Goal: Task Accomplishment & Management: Manage account settings

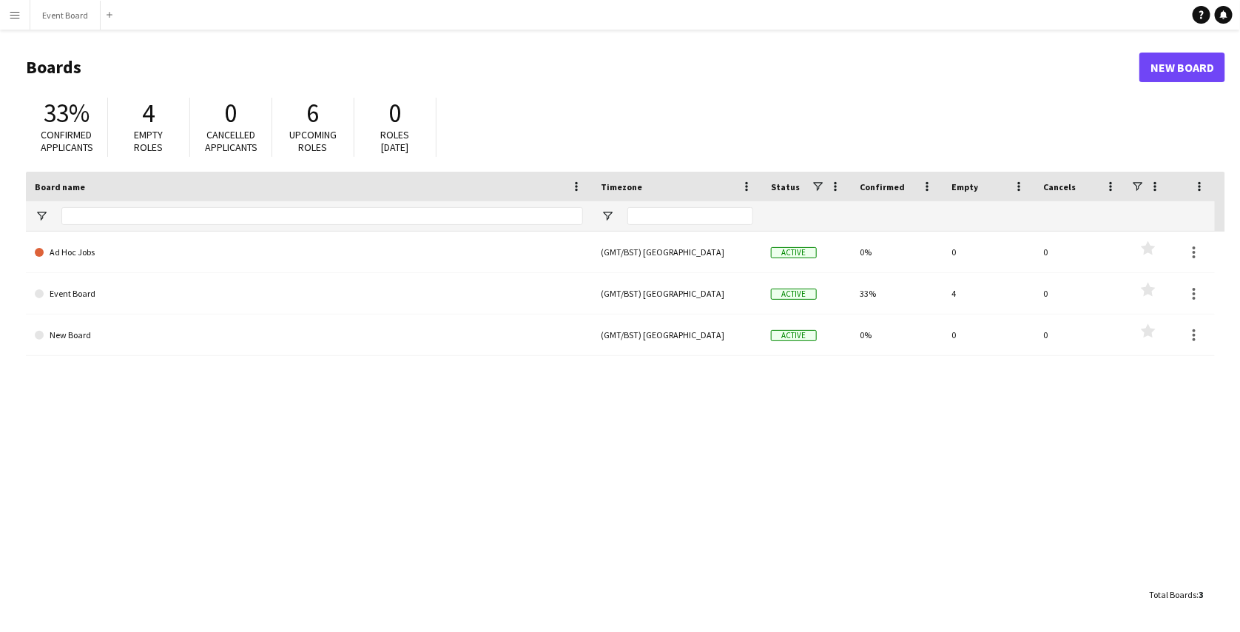
click at [24, 15] on button "Menu" at bounding box center [15, 15] width 30 height 30
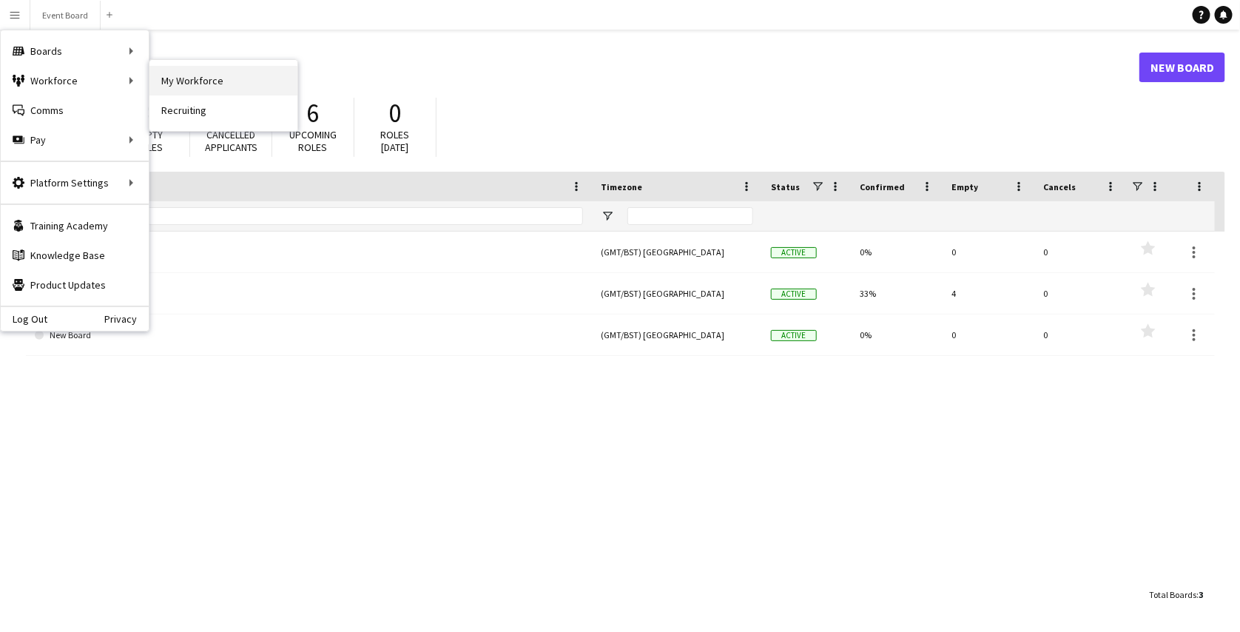
click at [163, 84] on link "My Workforce" at bounding box center [223, 81] width 148 height 30
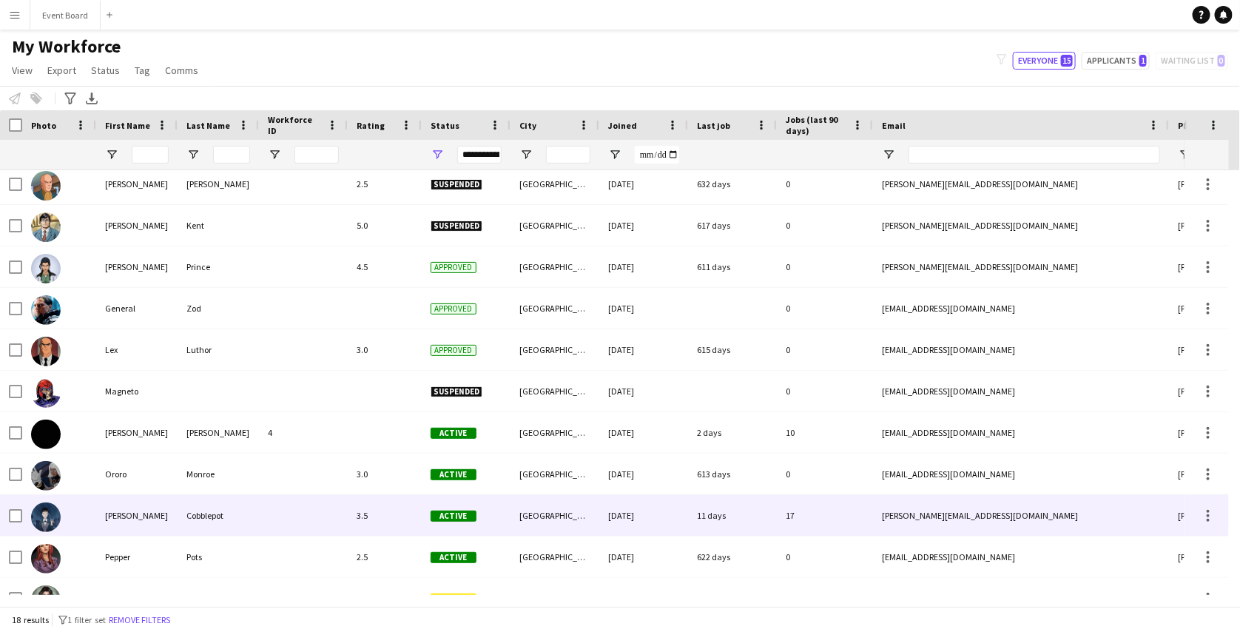
scroll to position [173, 0]
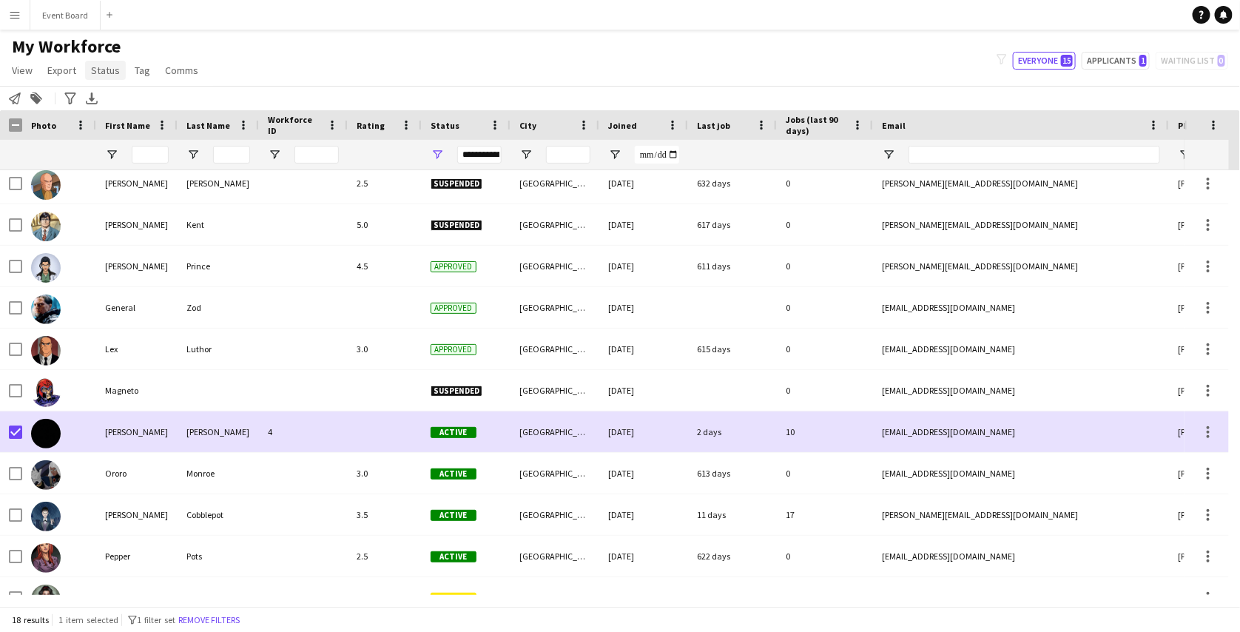
click at [111, 77] on link "Status" at bounding box center [105, 70] width 41 height 19
click at [120, 96] on link "Edit" at bounding box center [137, 102] width 104 height 31
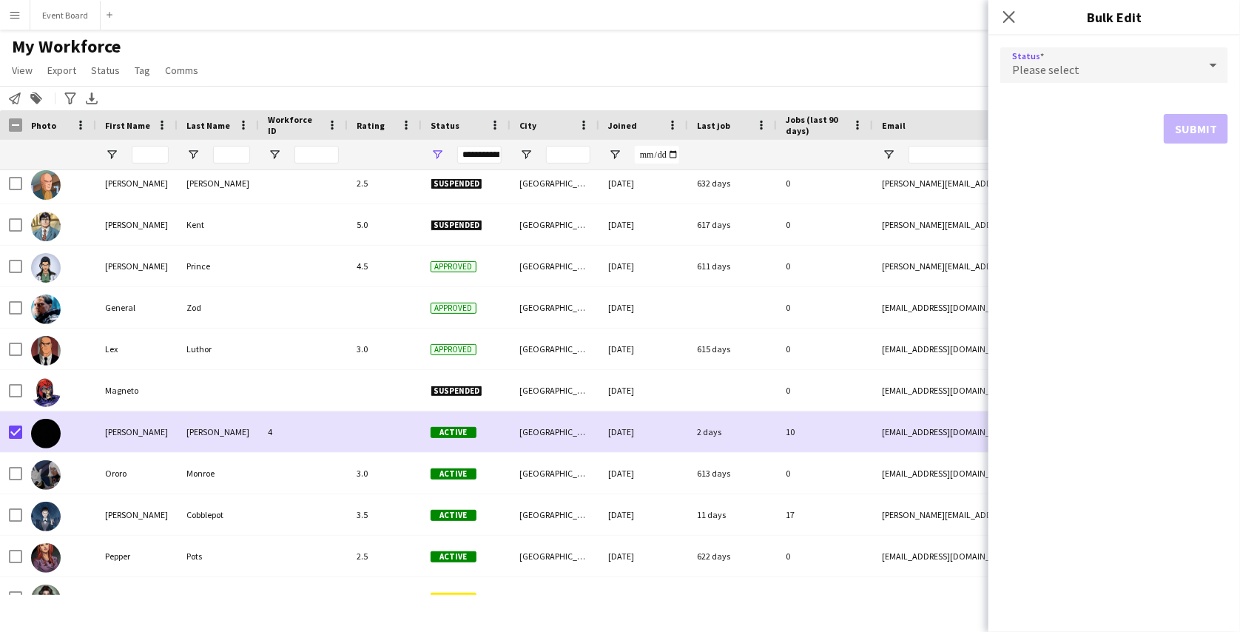
click at [1049, 70] on span "Please select" at bounding box center [1045, 69] width 67 height 15
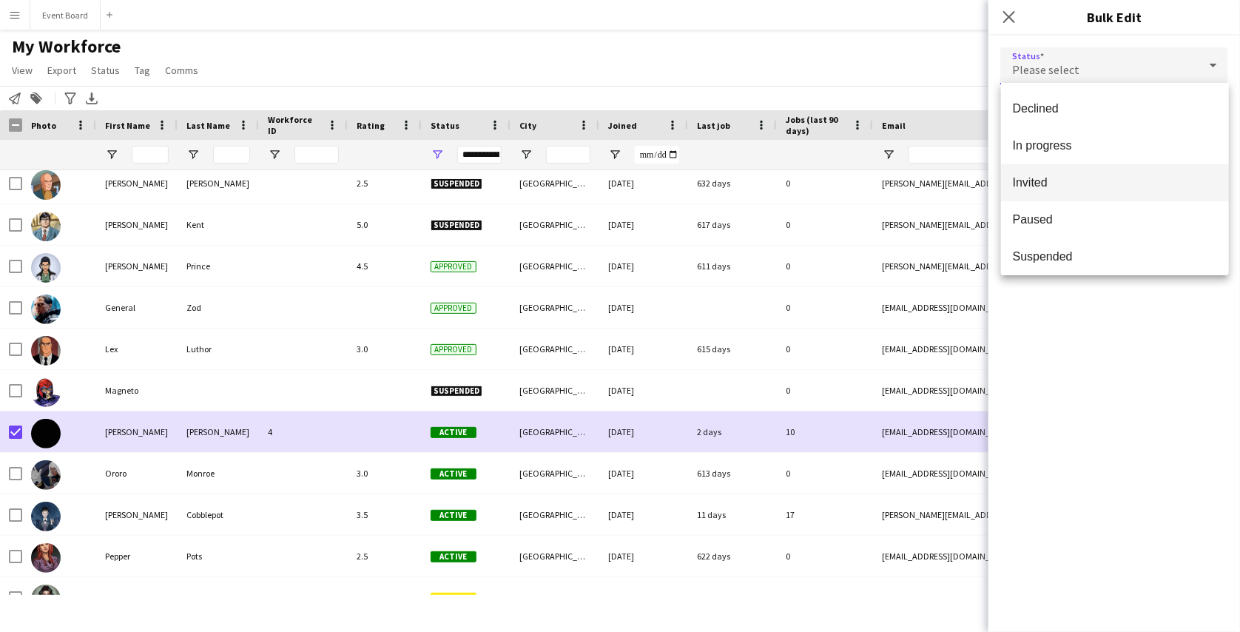
scroll to position [111, 0]
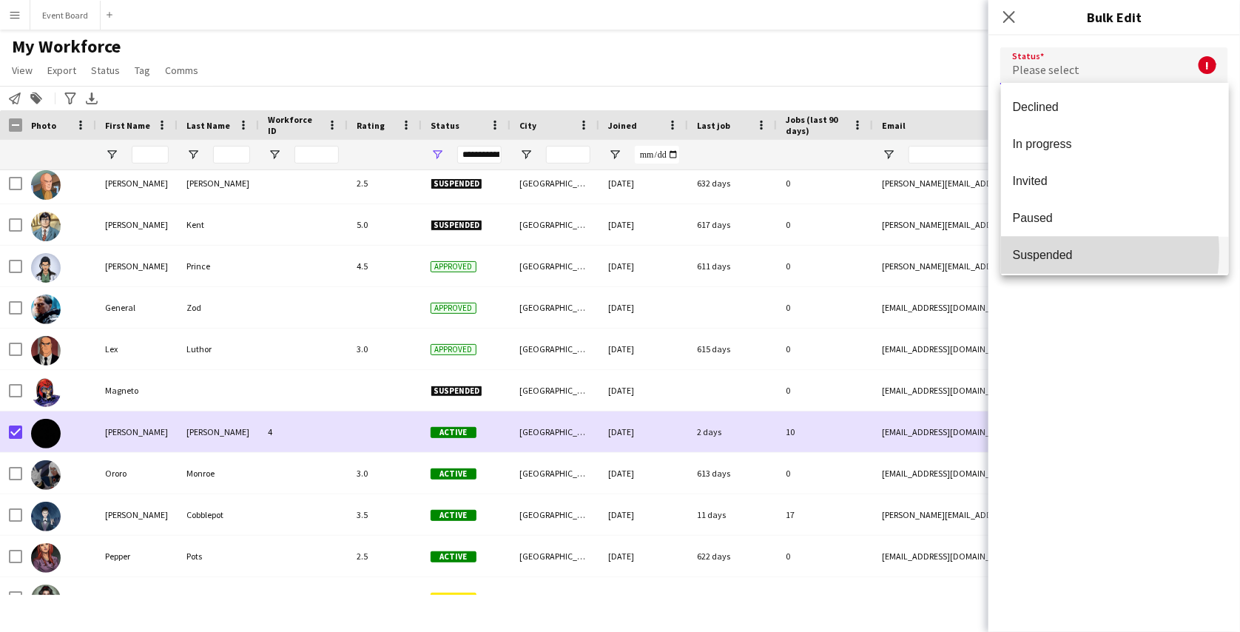
click at [1056, 252] on span "Suspended" at bounding box center [1115, 255] width 204 height 14
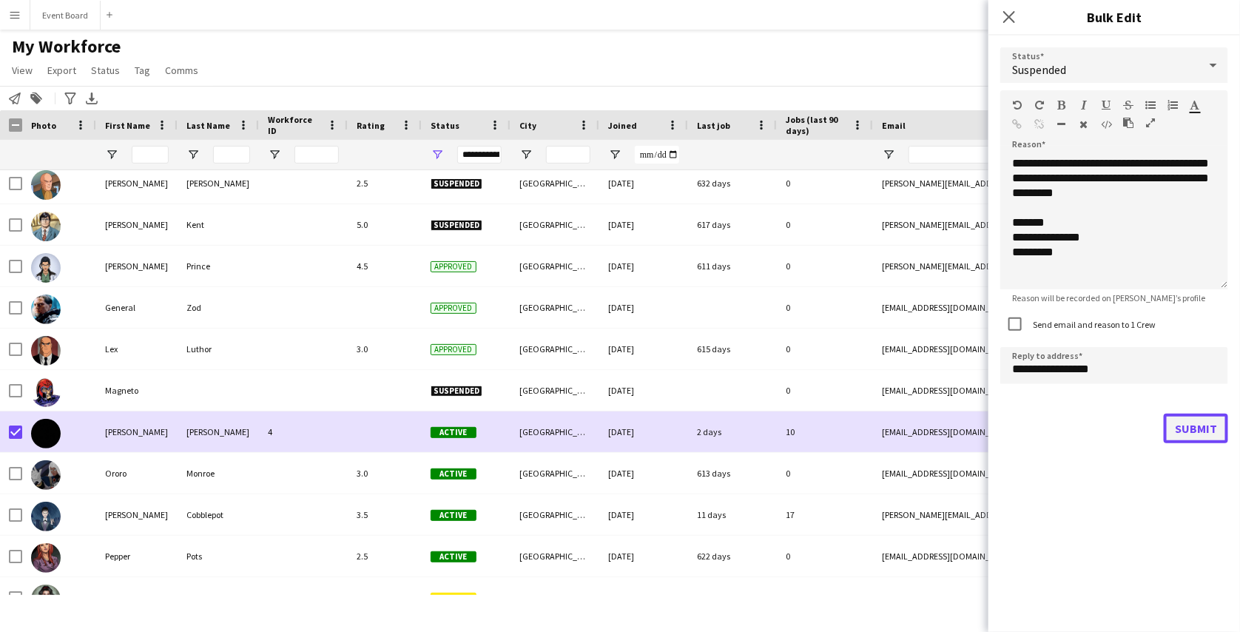
click at [1176, 421] on button "Submit" at bounding box center [1196, 429] width 64 height 30
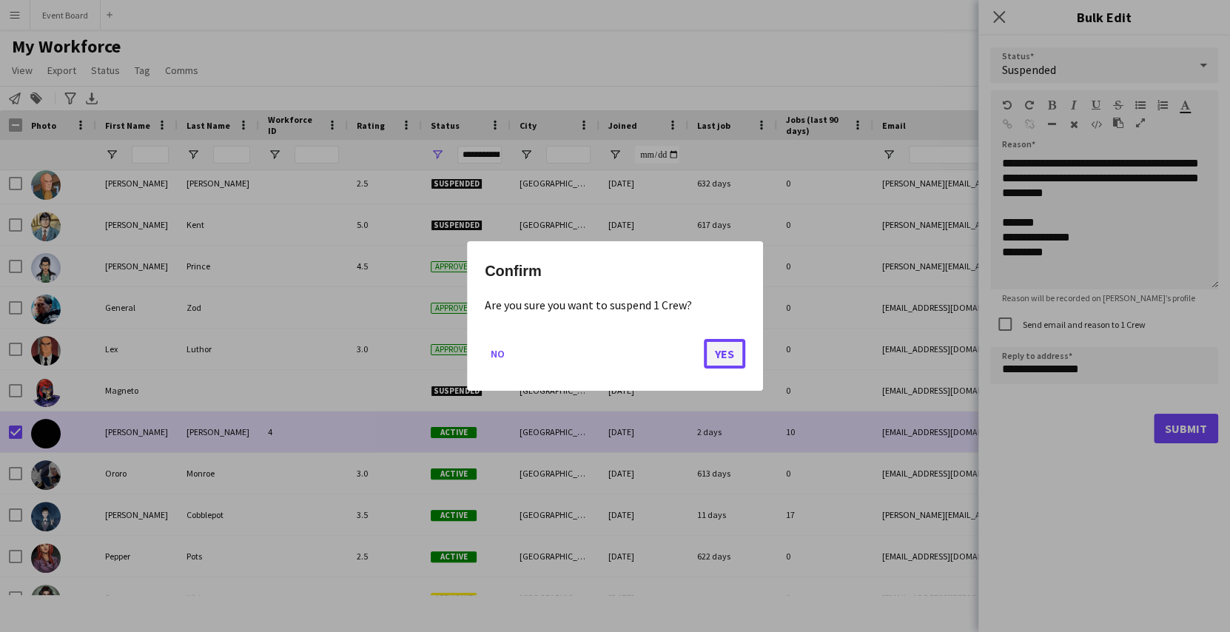
click at [743, 352] on button "Yes" at bounding box center [724, 354] width 41 height 30
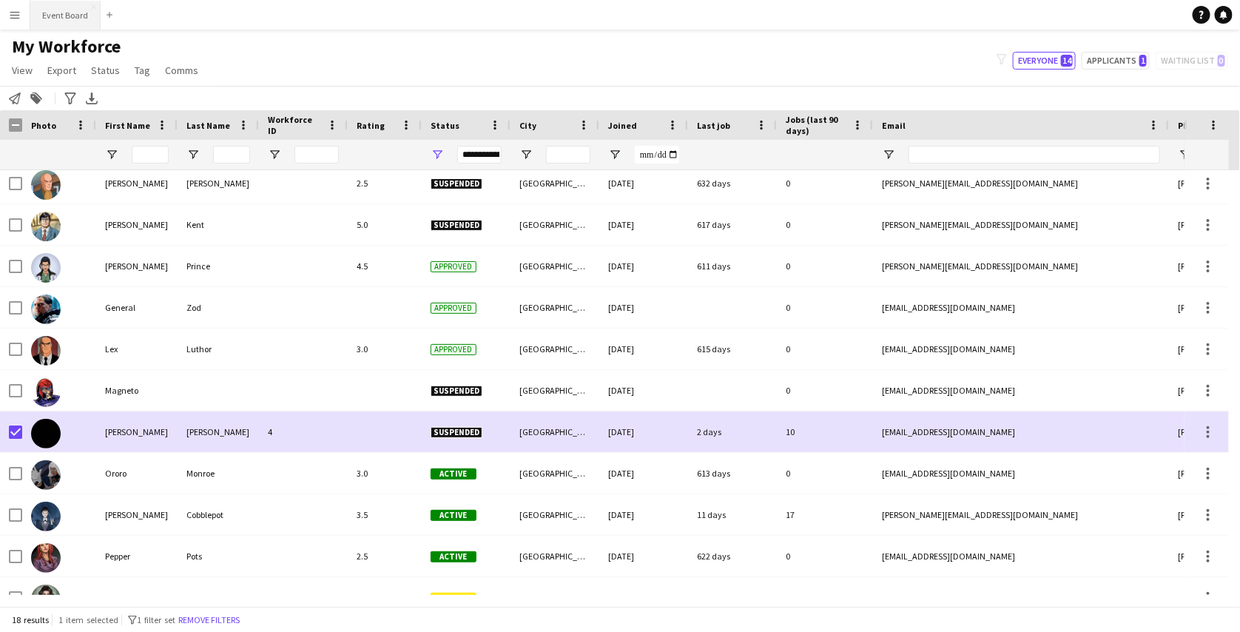
click at [52, 16] on button "Event Board Close" at bounding box center [65, 15] width 70 height 29
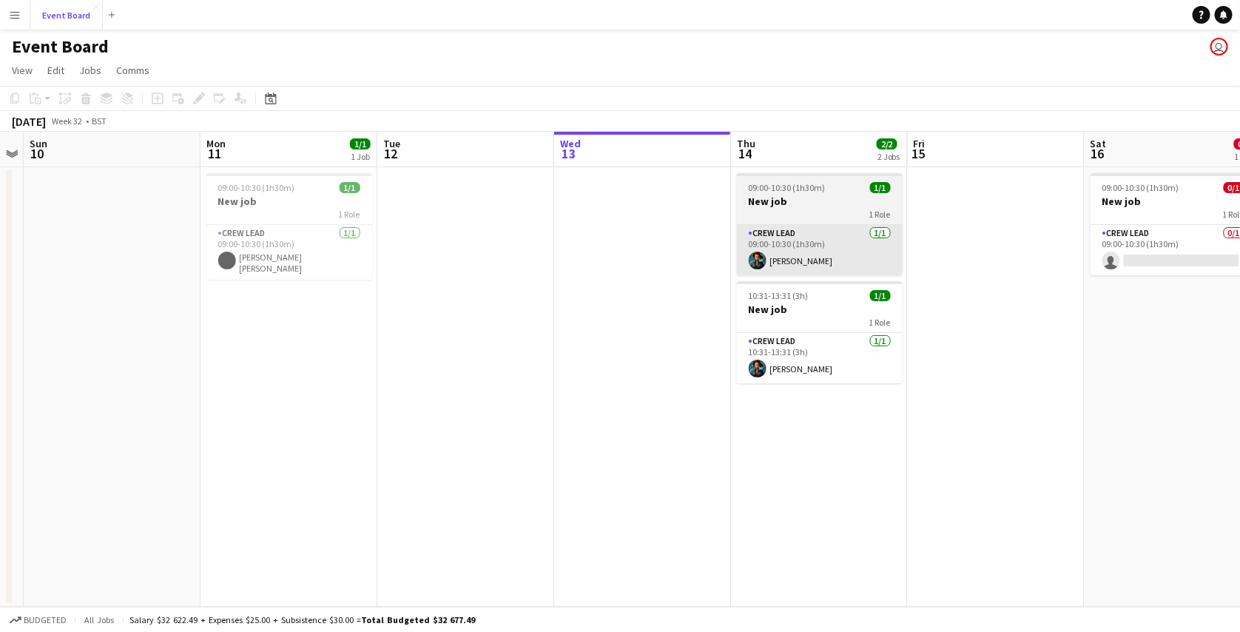
scroll to position [0, 434]
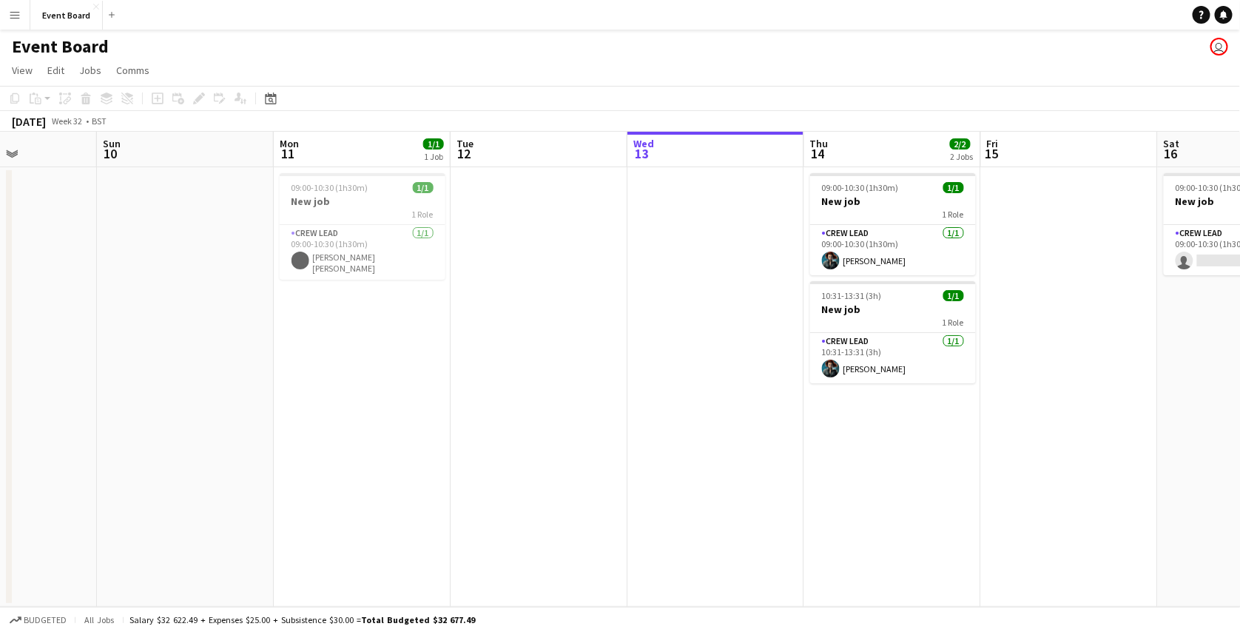
click at [13, 17] on app-icon "Menu" at bounding box center [15, 15] width 12 height 12
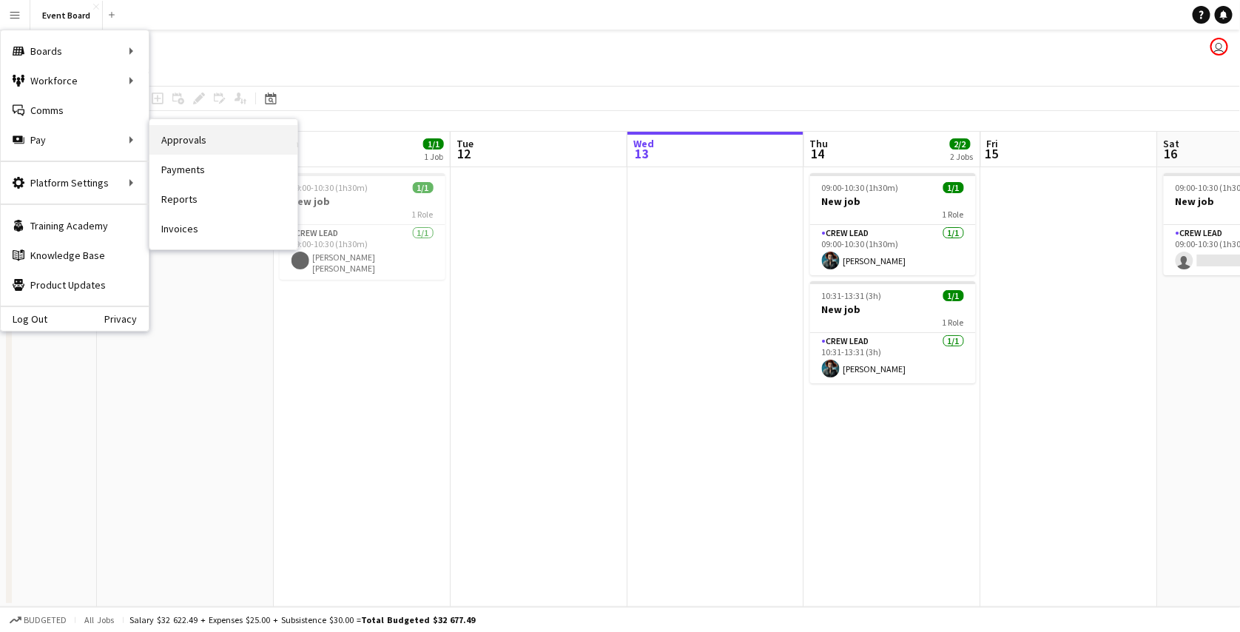
click at [178, 147] on link "Approvals" at bounding box center [223, 140] width 148 height 30
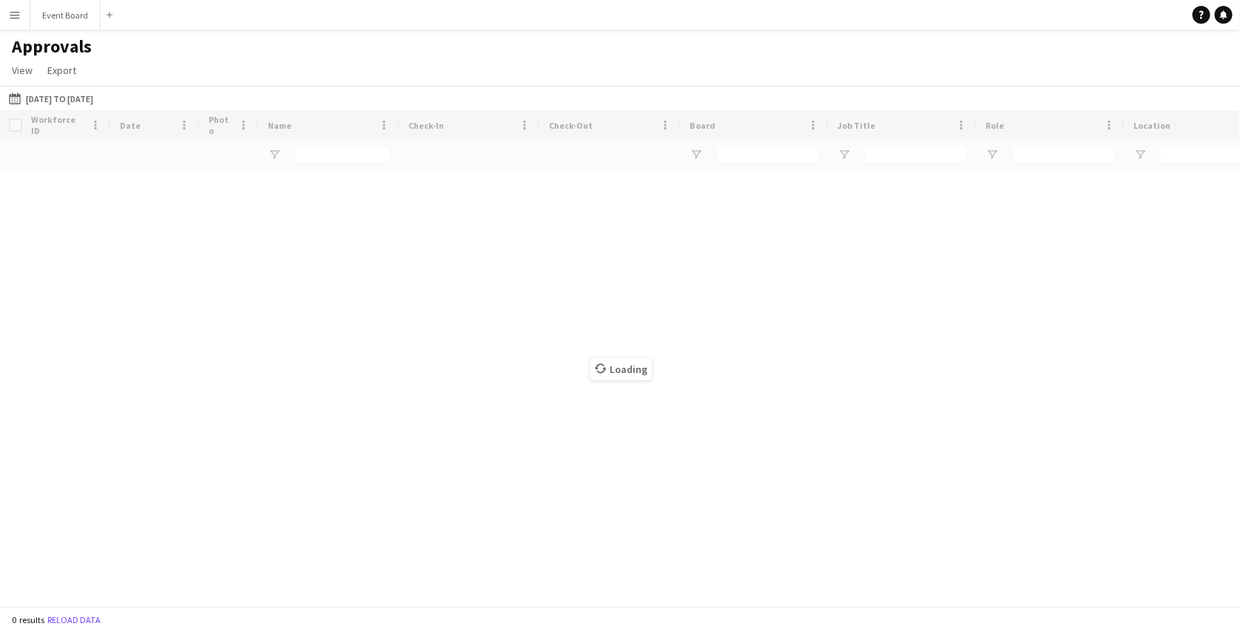
type input "****"
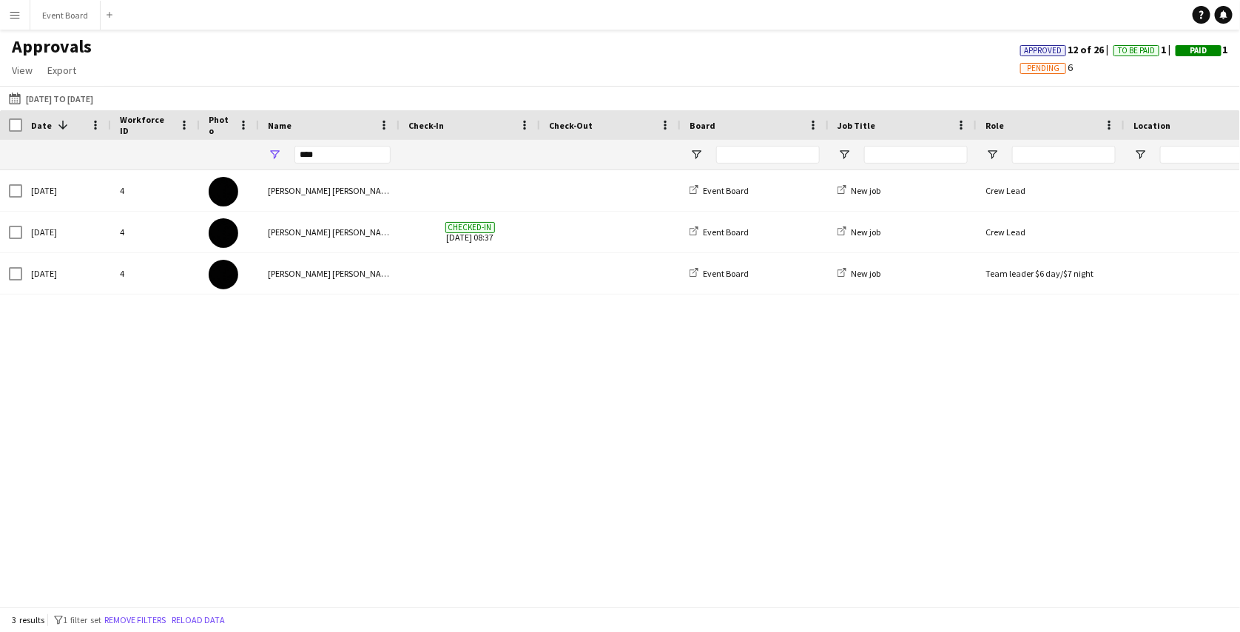
click at [11, 19] on app-icon "Menu" at bounding box center [15, 15] width 12 height 12
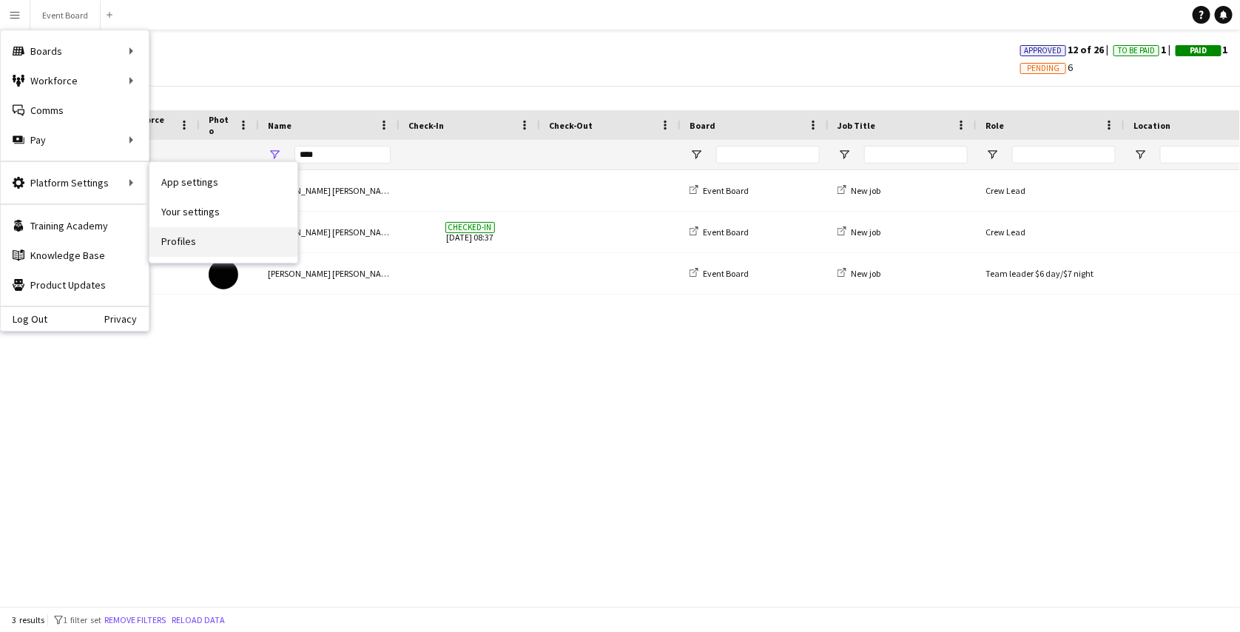
click at [172, 227] on link "Profiles" at bounding box center [223, 242] width 148 height 30
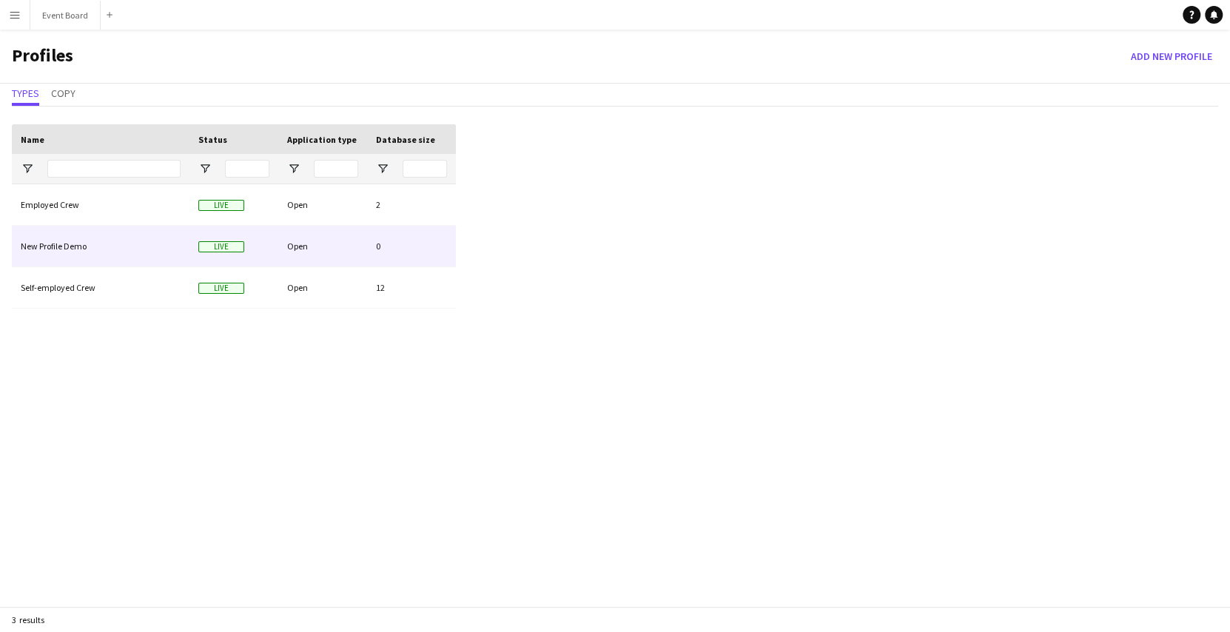
click at [127, 226] on div "New Profile Demo" at bounding box center [101, 246] width 178 height 41
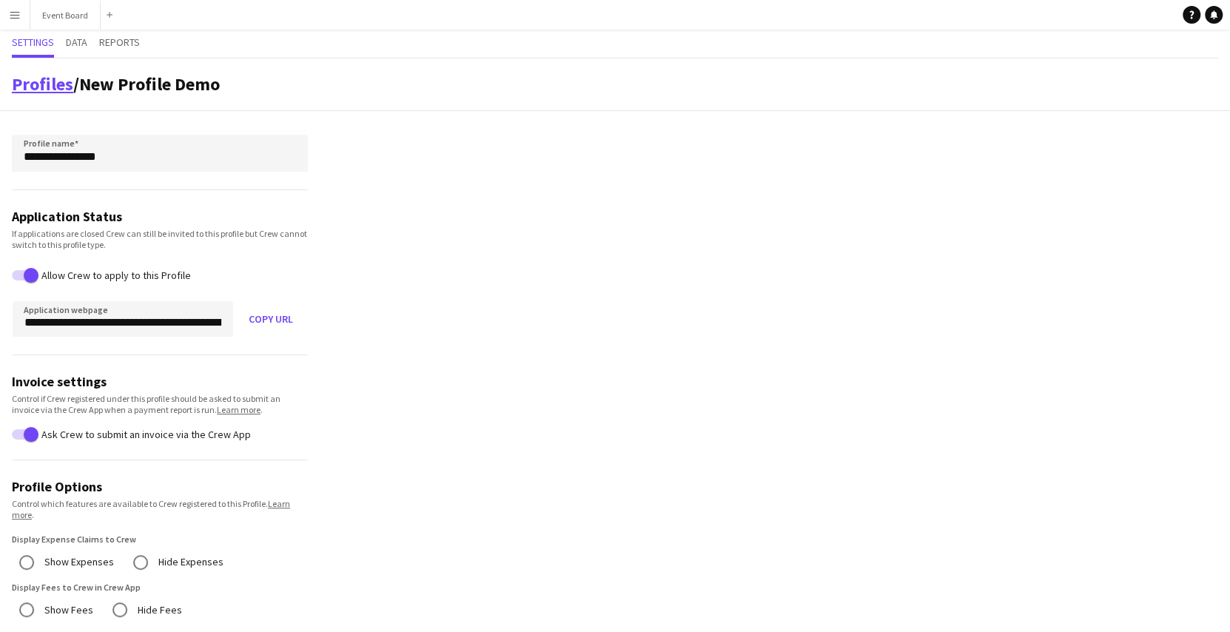
click at [45, 80] on link "Profiles" at bounding box center [42, 84] width 61 height 23
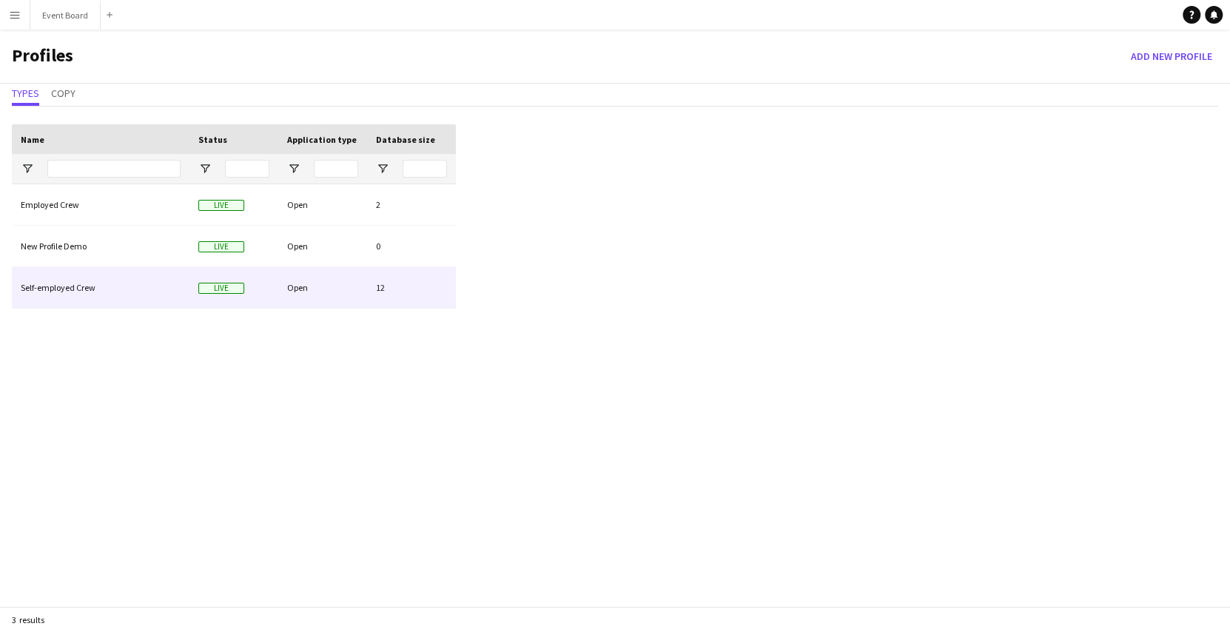
click at [134, 271] on div "Self-employed Crew" at bounding box center [101, 287] width 178 height 41
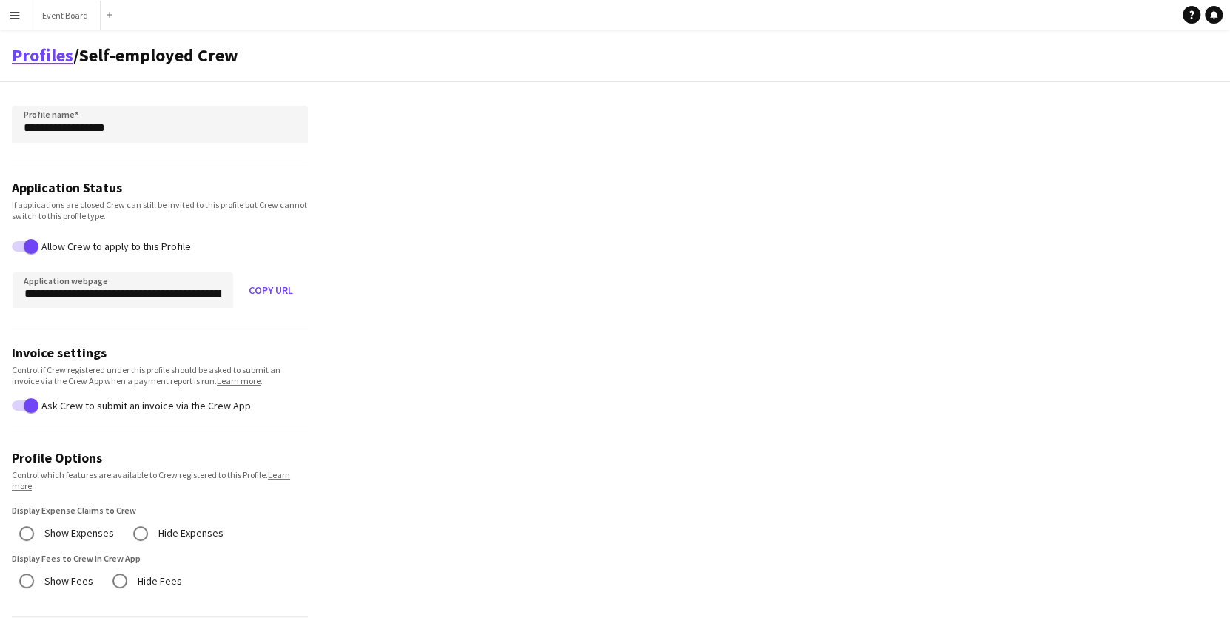
click at [45, 53] on link "Profiles" at bounding box center [42, 55] width 61 height 23
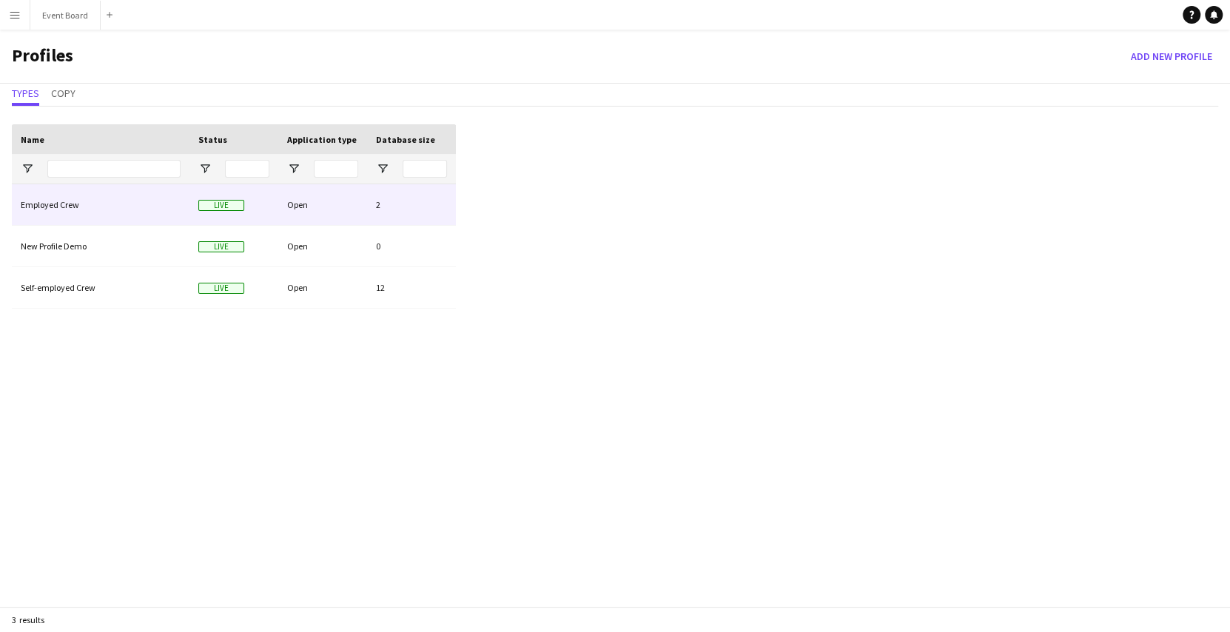
click at [87, 206] on div "Employed Crew" at bounding box center [101, 204] width 178 height 41
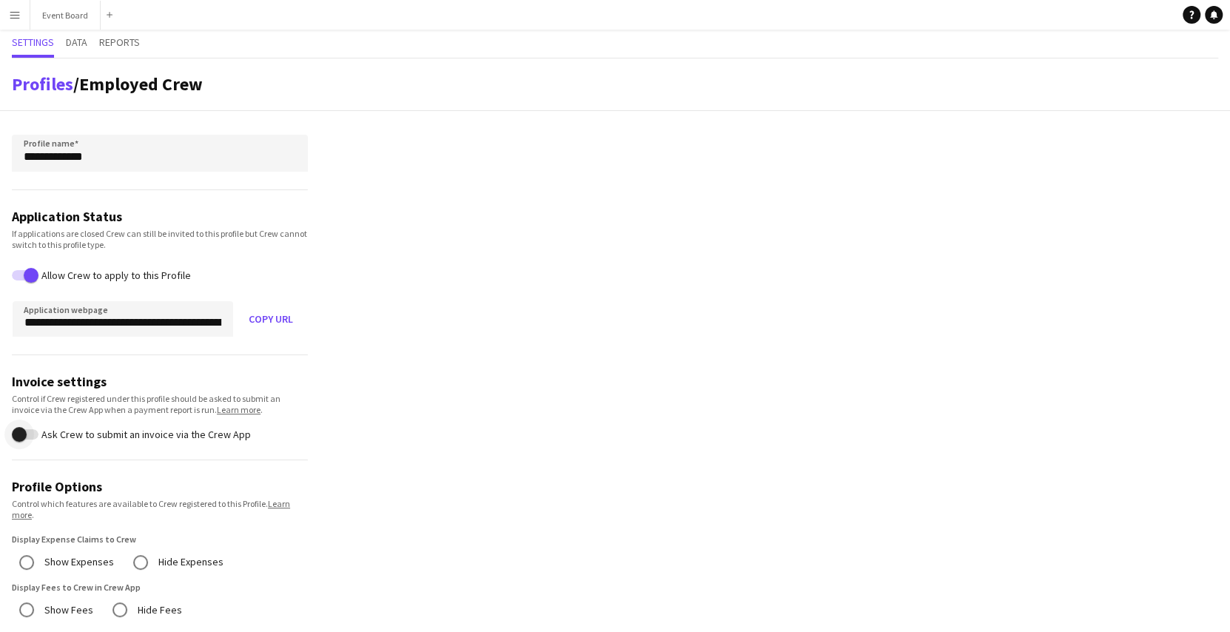
click at [31, 428] on span "button" at bounding box center [19, 434] width 30 height 30
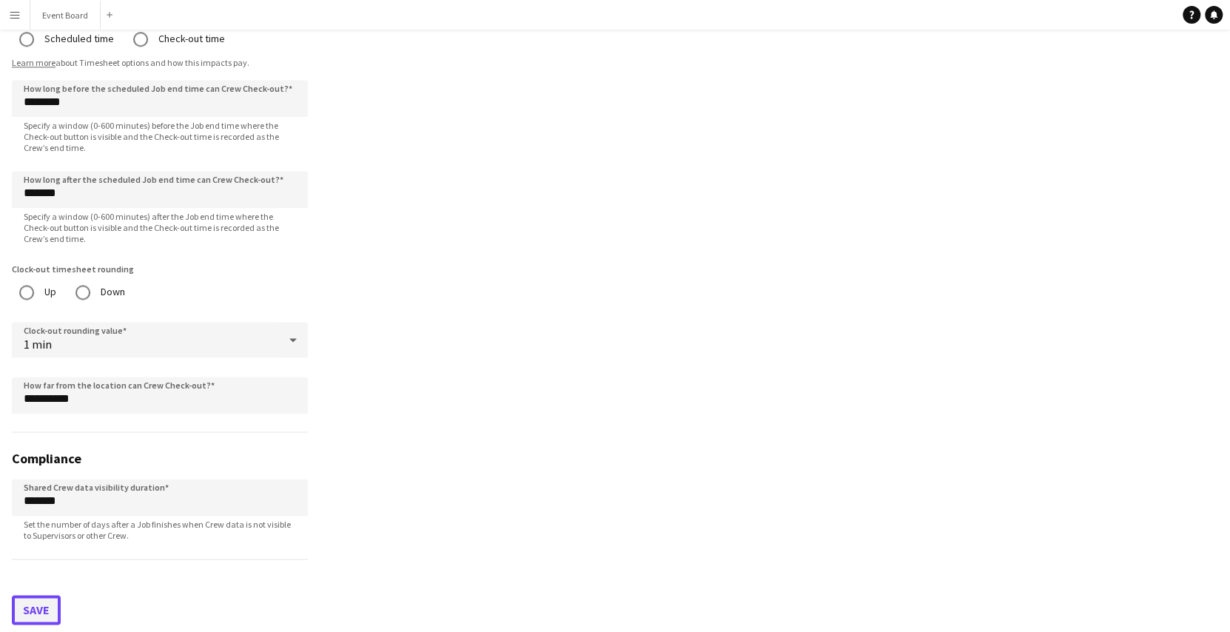
click at [50, 606] on button "Save" at bounding box center [36, 610] width 49 height 30
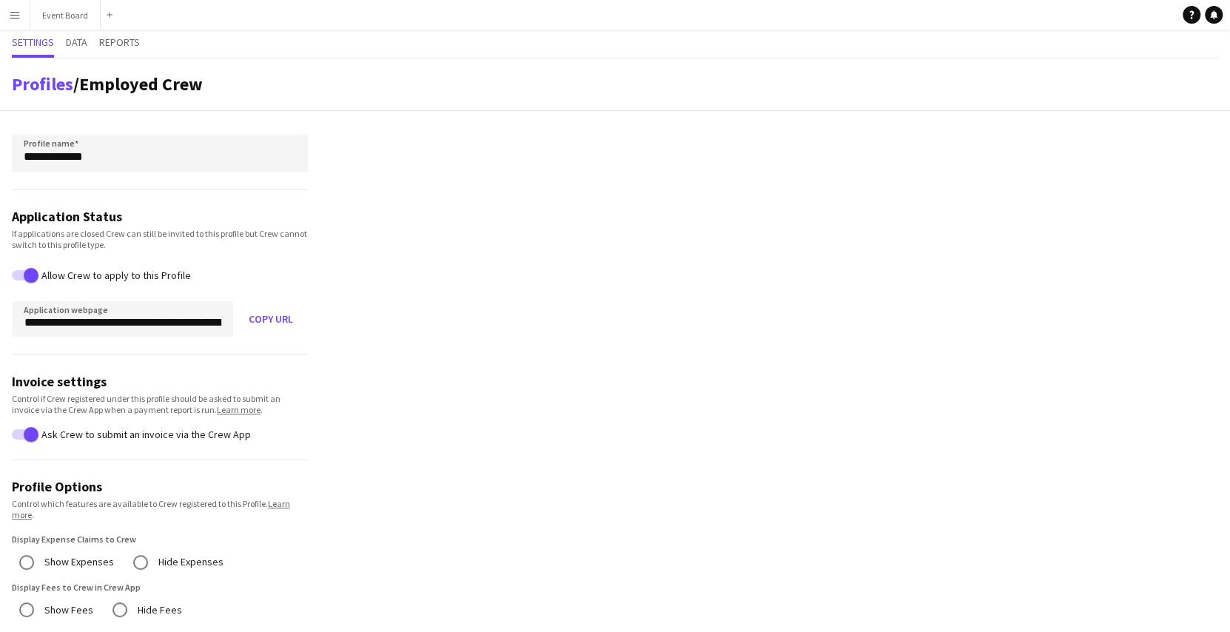
click at [20, 21] on button "Menu" at bounding box center [15, 15] width 30 height 30
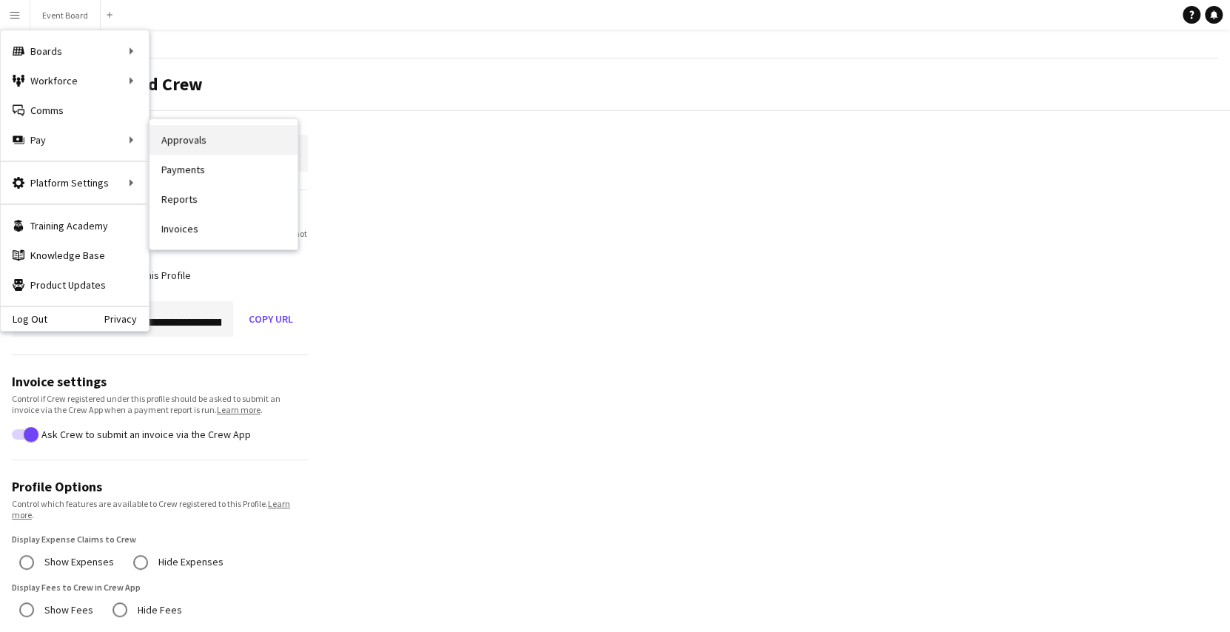
click at [172, 148] on link "Approvals" at bounding box center [223, 140] width 148 height 30
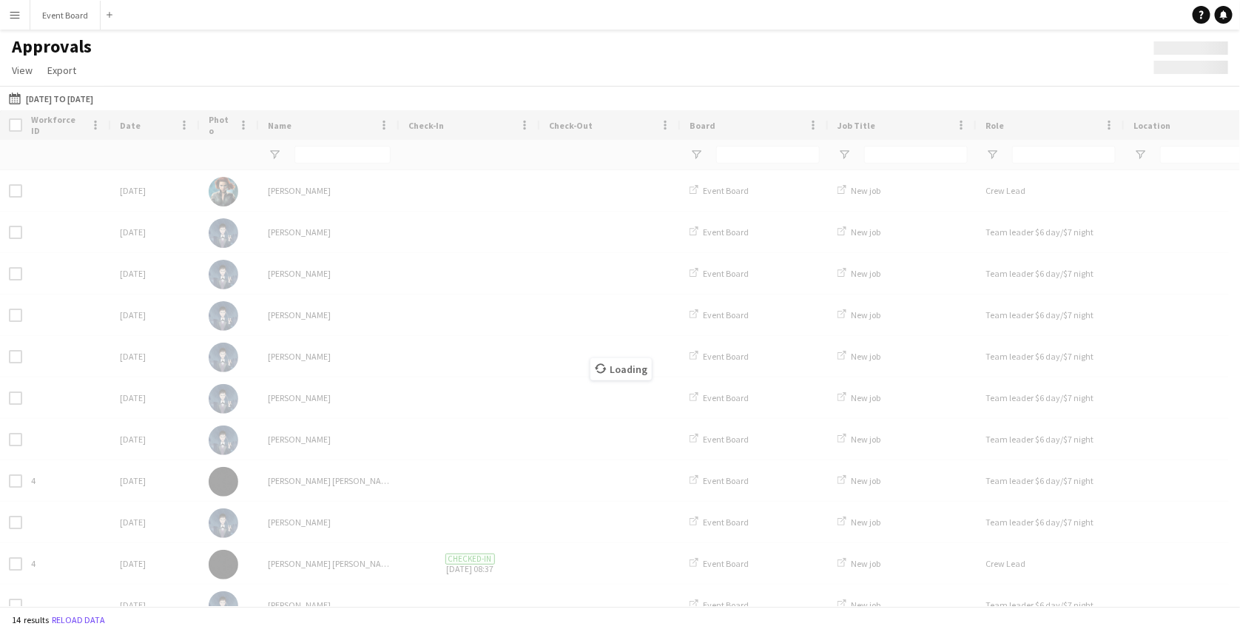
type input "****"
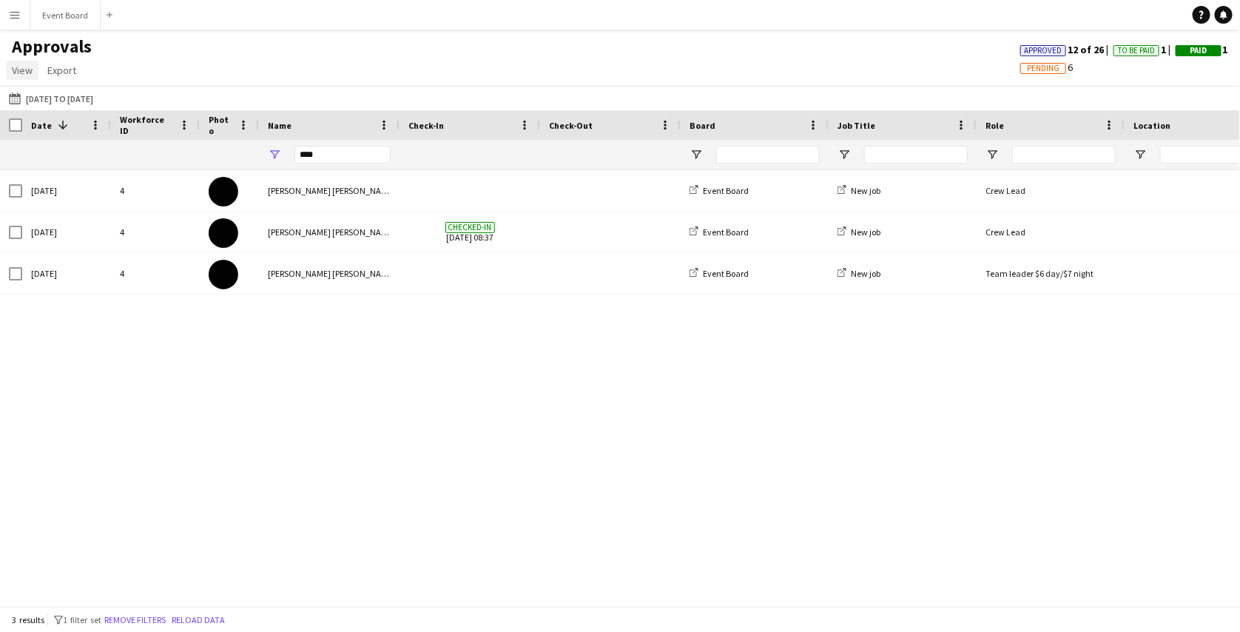
click at [26, 75] on span "View" at bounding box center [22, 70] width 21 height 13
click at [16, 4] on button "Menu" at bounding box center [15, 15] width 30 height 30
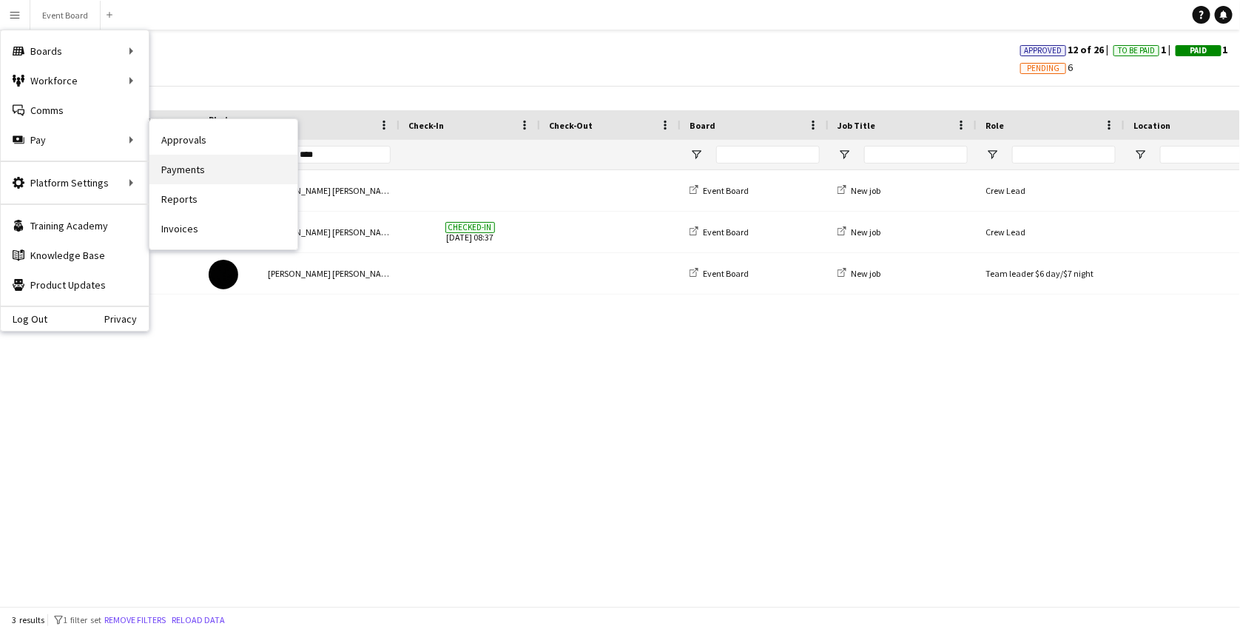
click at [181, 175] on link "Payments" at bounding box center [223, 170] width 148 height 30
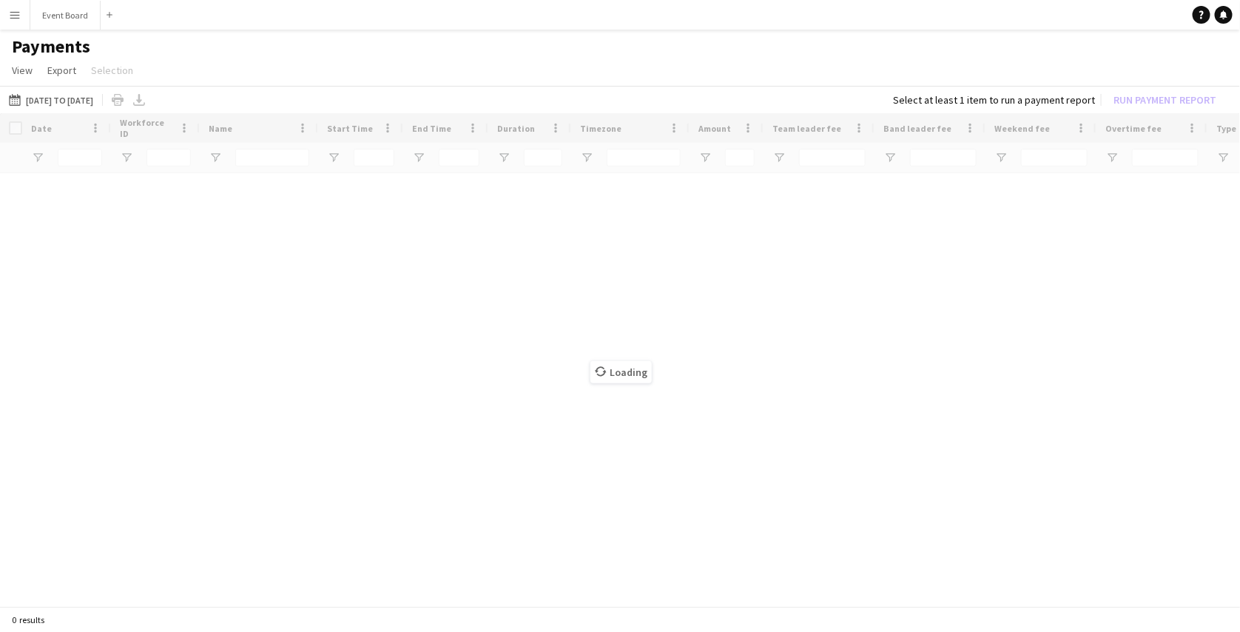
type input "***"
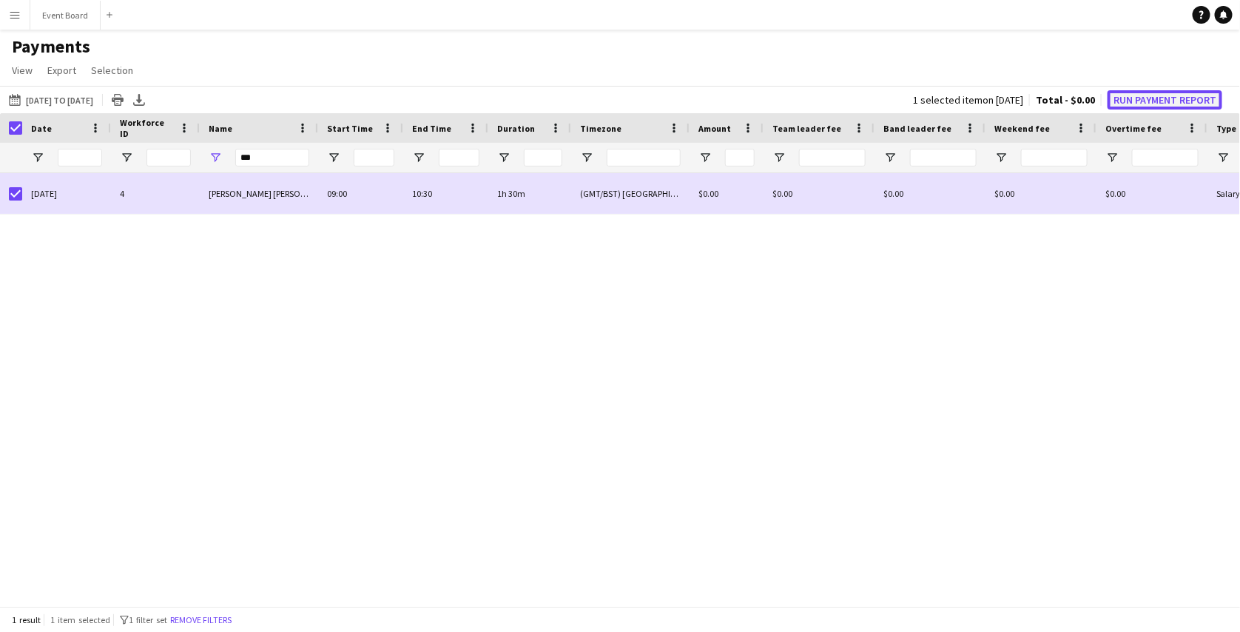
click at [1141, 93] on button "Run Payment Report" at bounding box center [1165, 99] width 115 height 19
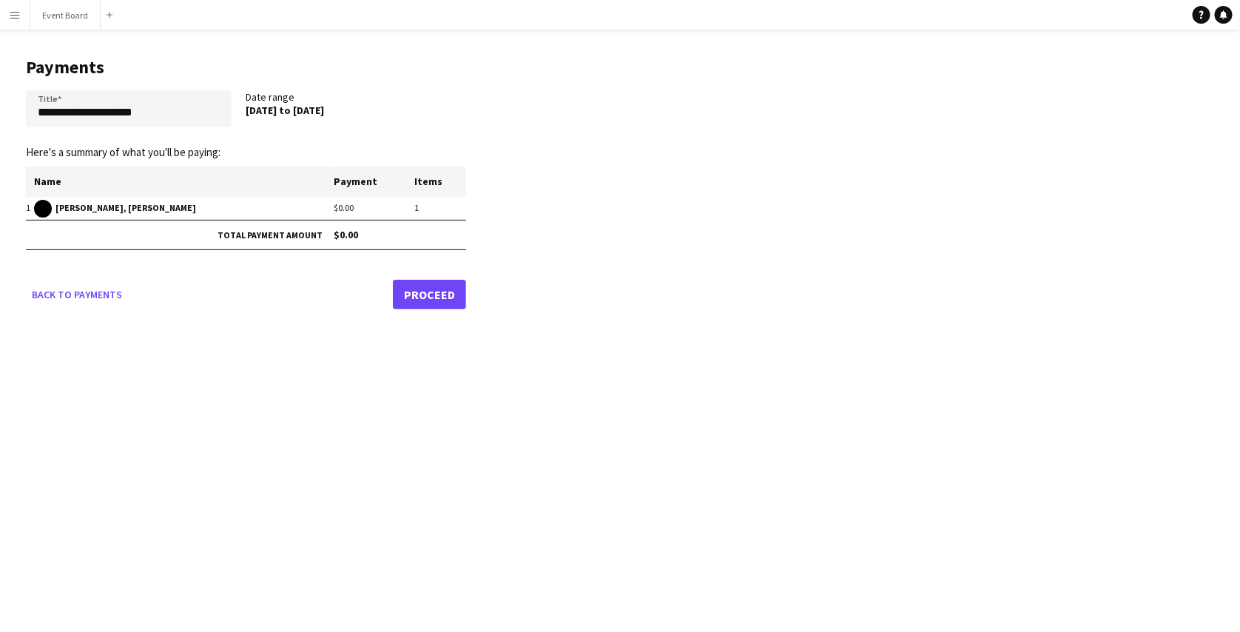
click at [400, 295] on link "Proceed" at bounding box center [429, 295] width 73 height 30
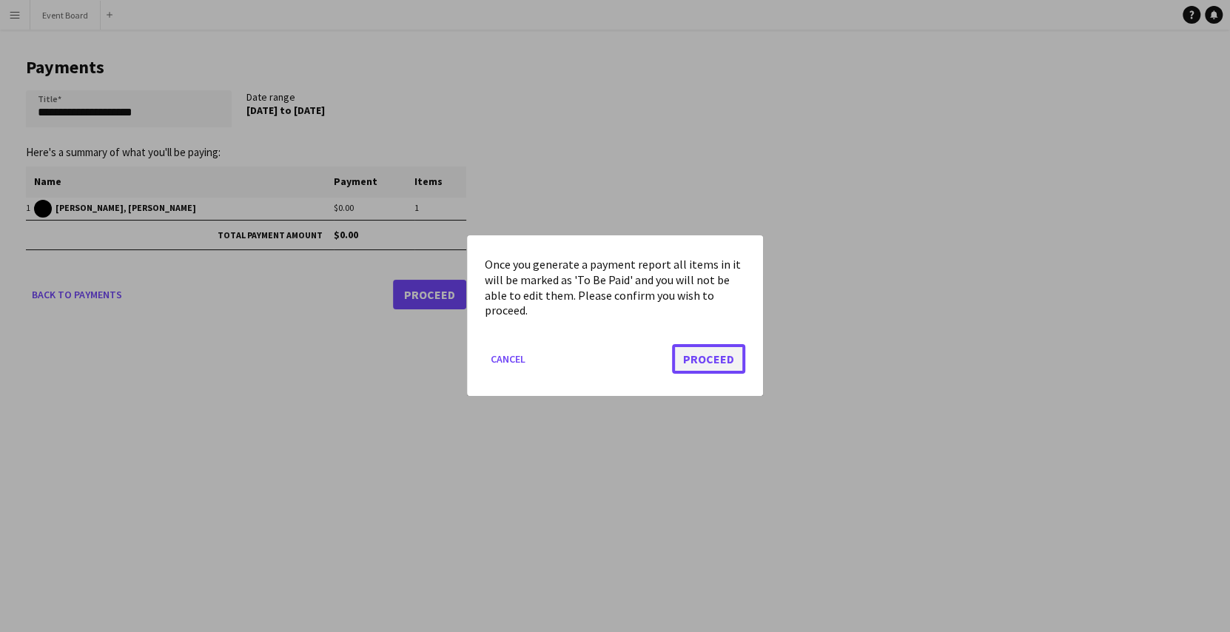
click at [692, 360] on button "Proceed" at bounding box center [708, 360] width 73 height 30
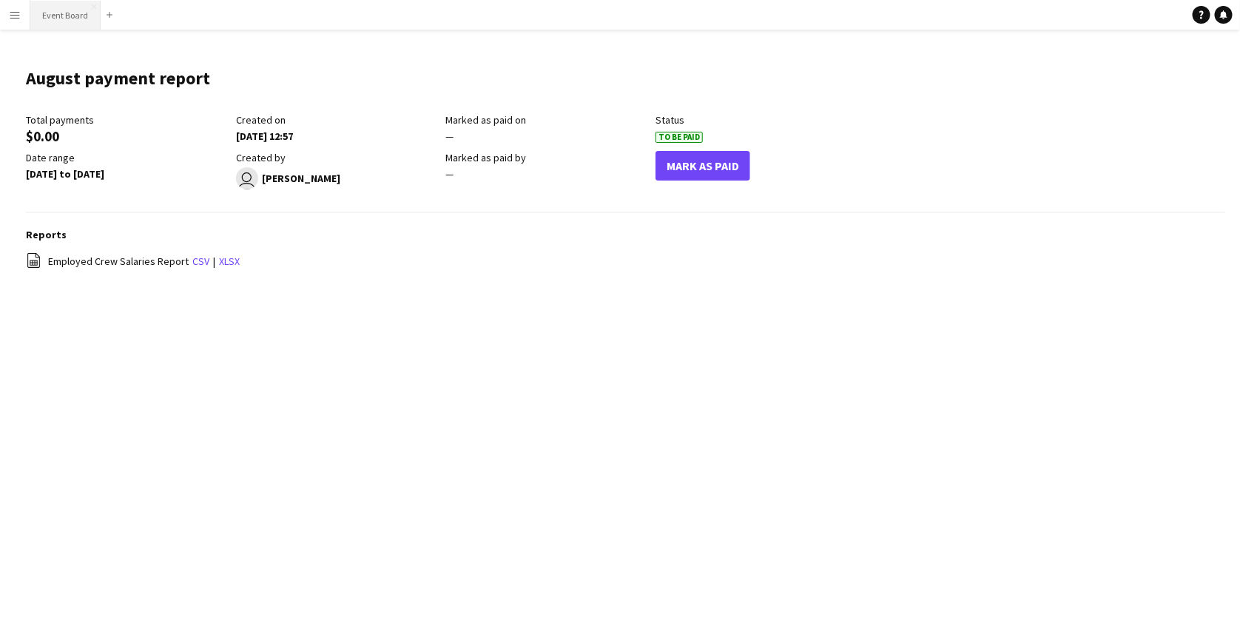
click at [43, 21] on button "Event Board Close" at bounding box center [65, 15] width 70 height 29
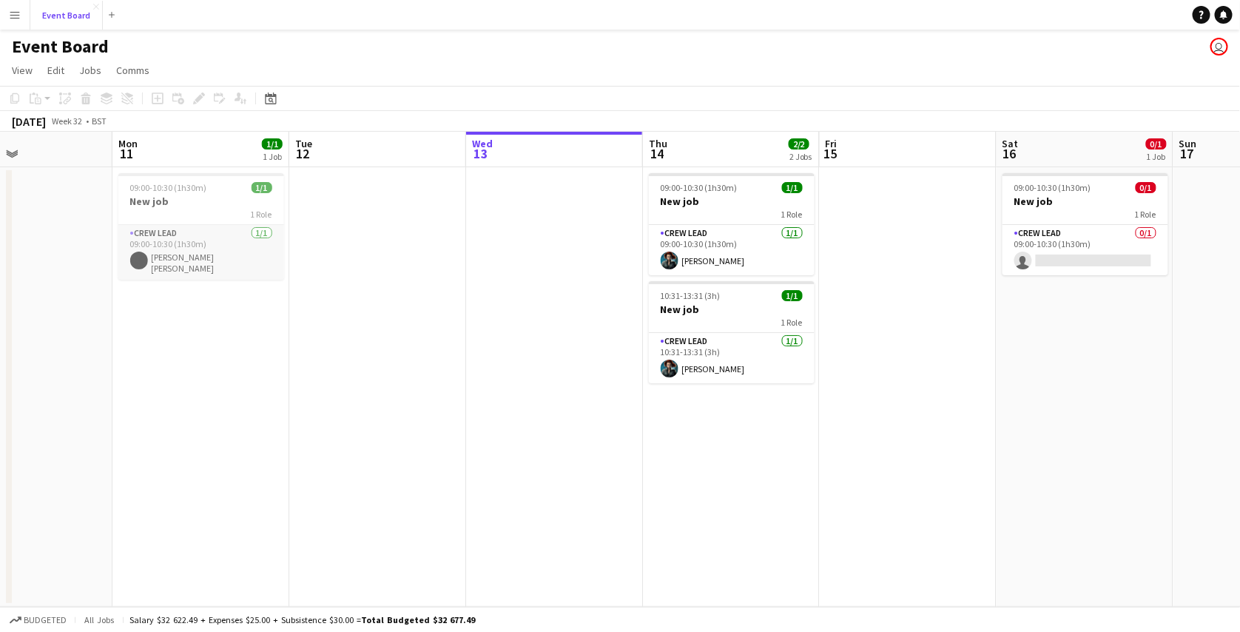
scroll to position [0, 413]
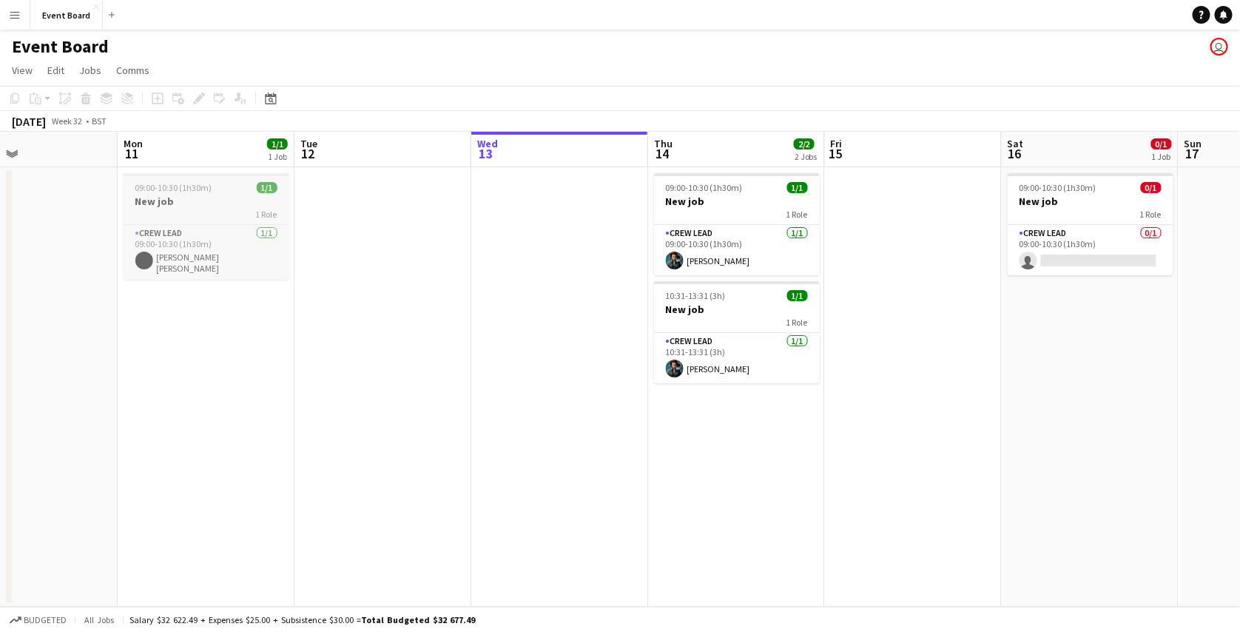
click at [228, 209] on div "1 Role" at bounding box center [207, 214] width 166 height 12
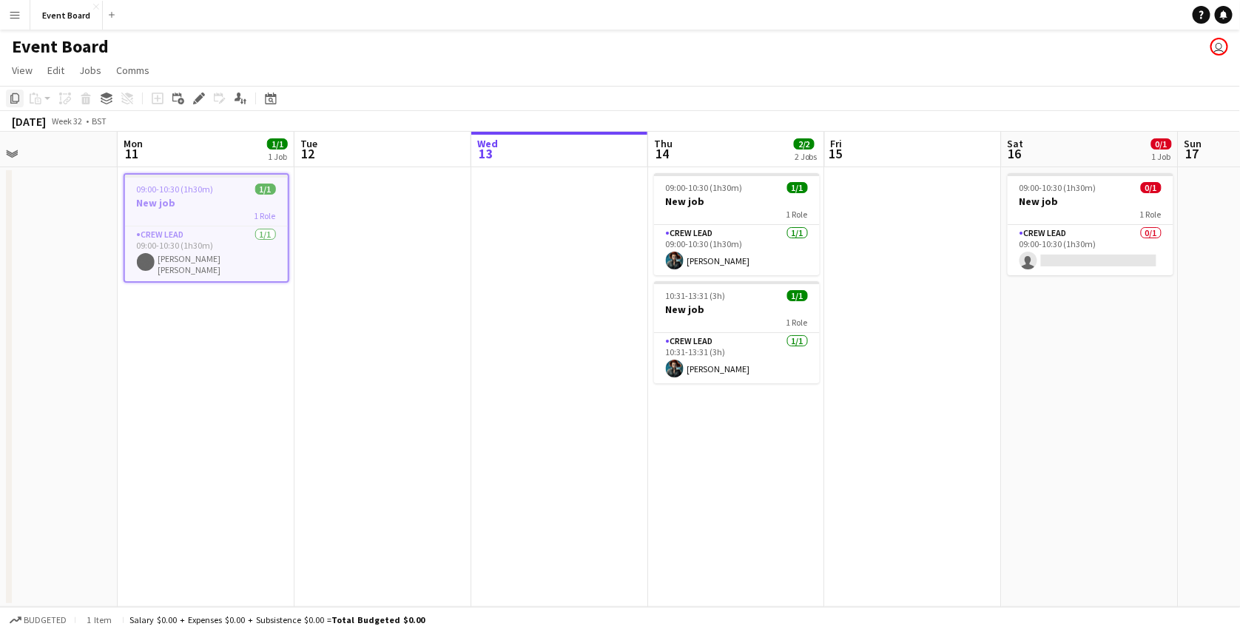
click at [14, 95] on icon "Copy" at bounding box center [15, 99] width 12 height 12
click at [396, 231] on app-date-cell at bounding box center [383, 387] width 177 height 440
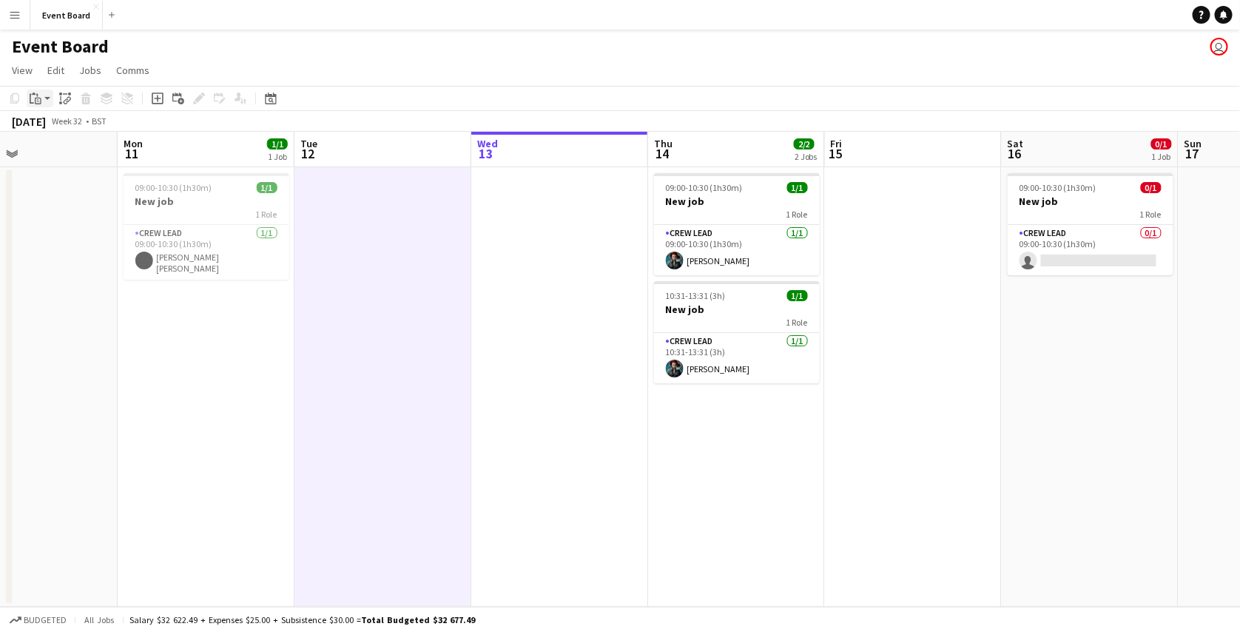
click at [45, 103] on app-action-btn "Paste" at bounding box center [40, 99] width 27 height 18
click at [61, 144] on div "Paste Ctrl+V Paste with crew Ctrl+Shift+V" at bounding box center [108, 139] width 163 height 62
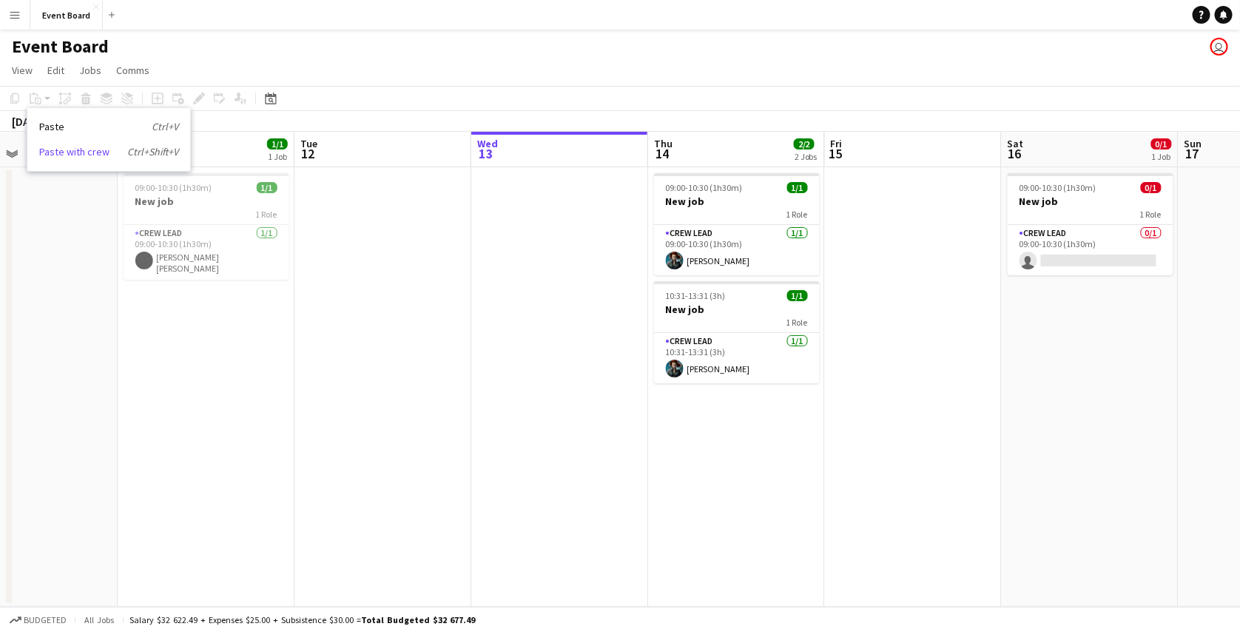
click at [64, 155] on link "Paste with crew Ctrl+Shift+V" at bounding box center [108, 151] width 139 height 13
click at [492, 197] on app-date-cell at bounding box center [559, 387] width 177 height 440
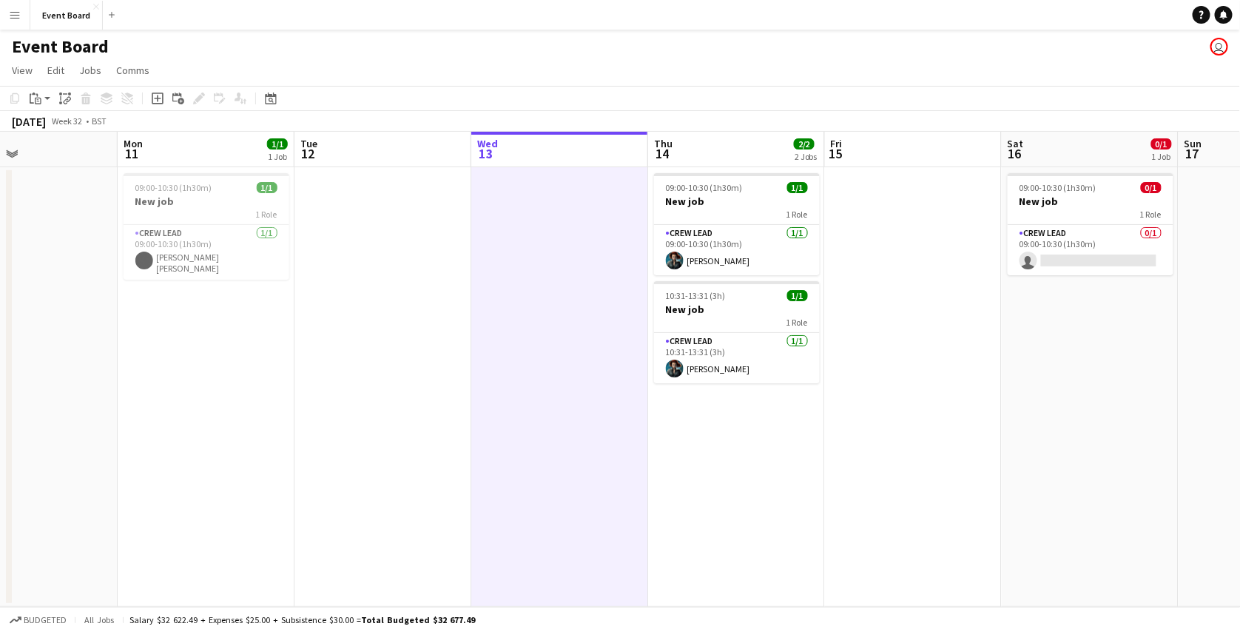
click at [373, 194] on app-date-cell at bounding box center [383, 387] width 177 height 440
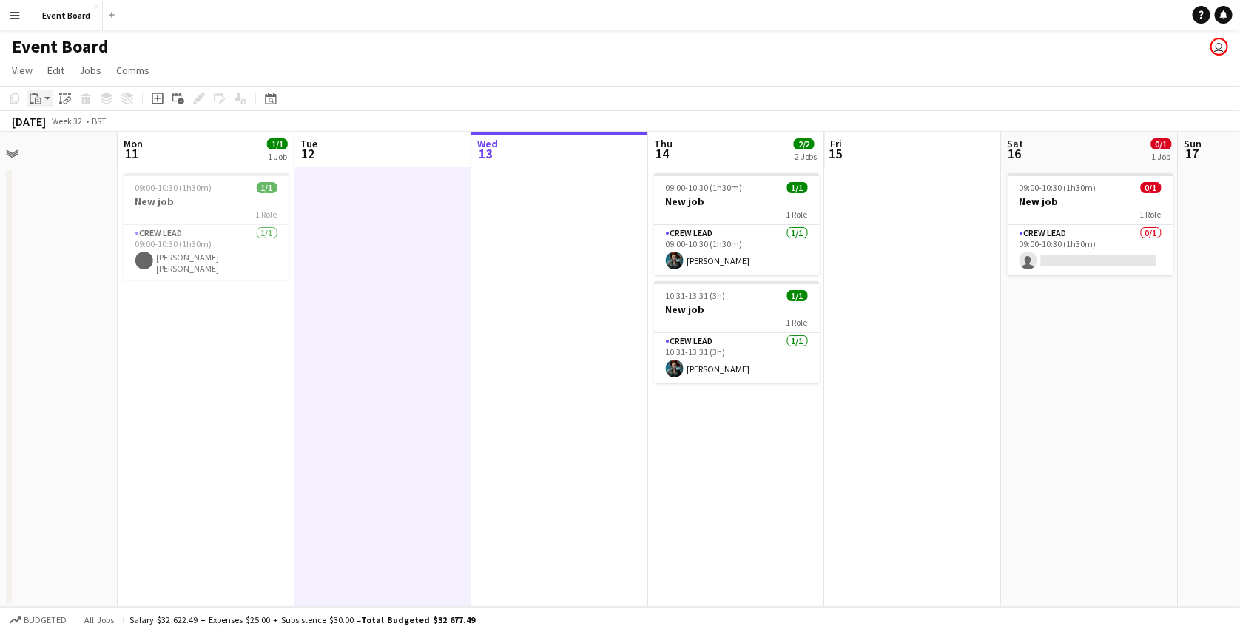
click at [32, 93] on icon at bounding box center [34, 94] width 4 height 2
click at [61, 145] on link "Paste with crew Ctrl+Shift+V" at bounding box center [108, 151] width 139 height 13
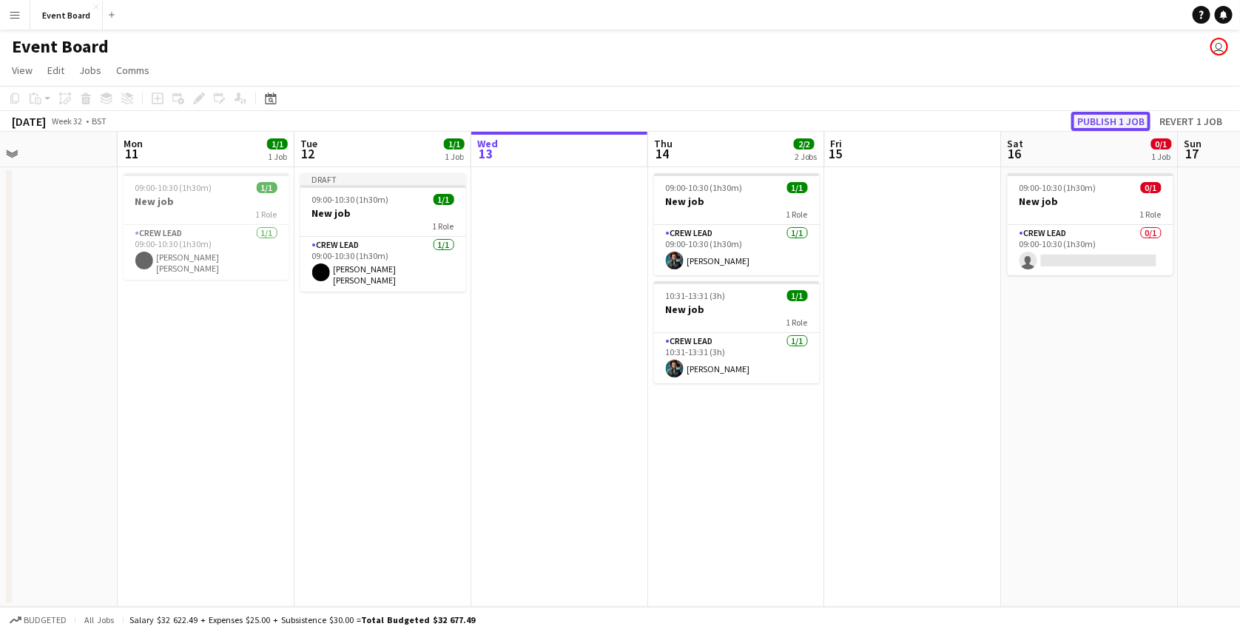
click at [1136, 118] on button "Publish 1 job" at bounding box center [1111, 121] width 79 height 19
click at [18, 21] on button "Menu" at bounding box center [15, 15] width 30 height 30
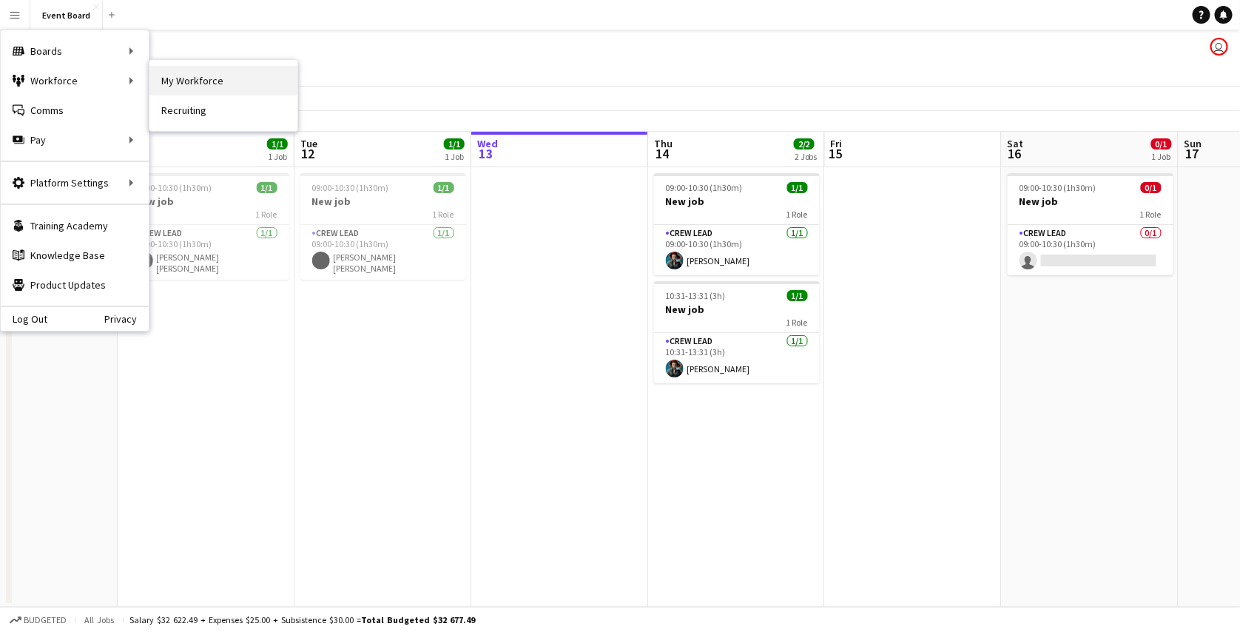
click at [167, 79] on link "My Workforce" at bounding box center [223, 81] width 148 height 30
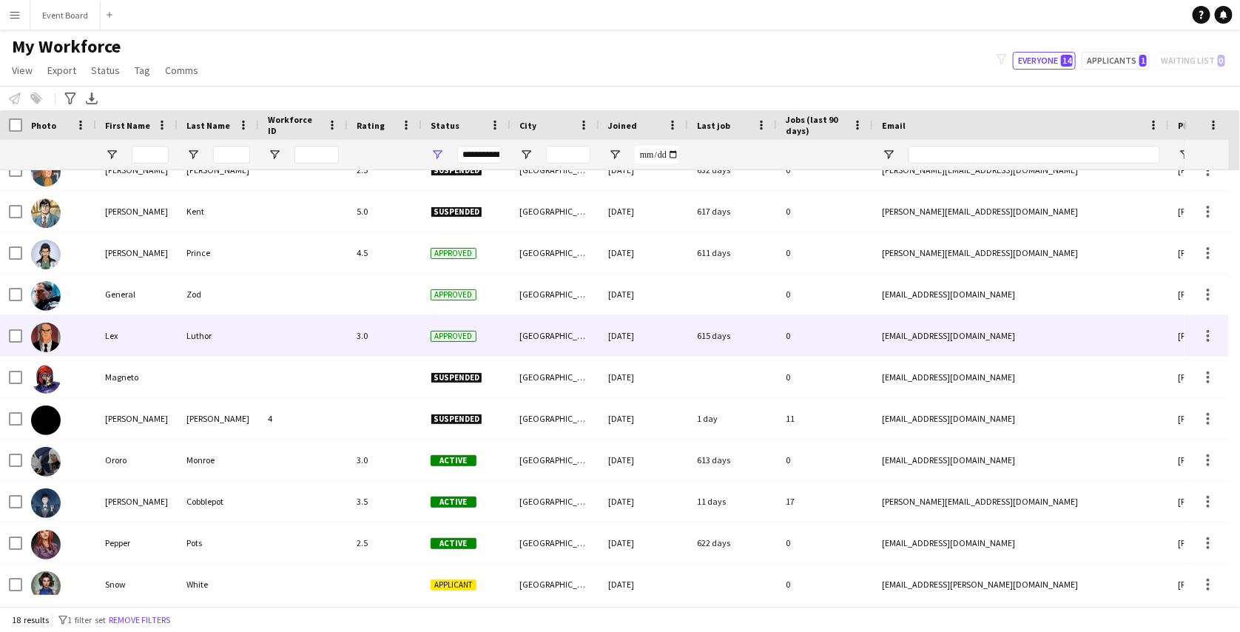
scroll to position [187, 0]
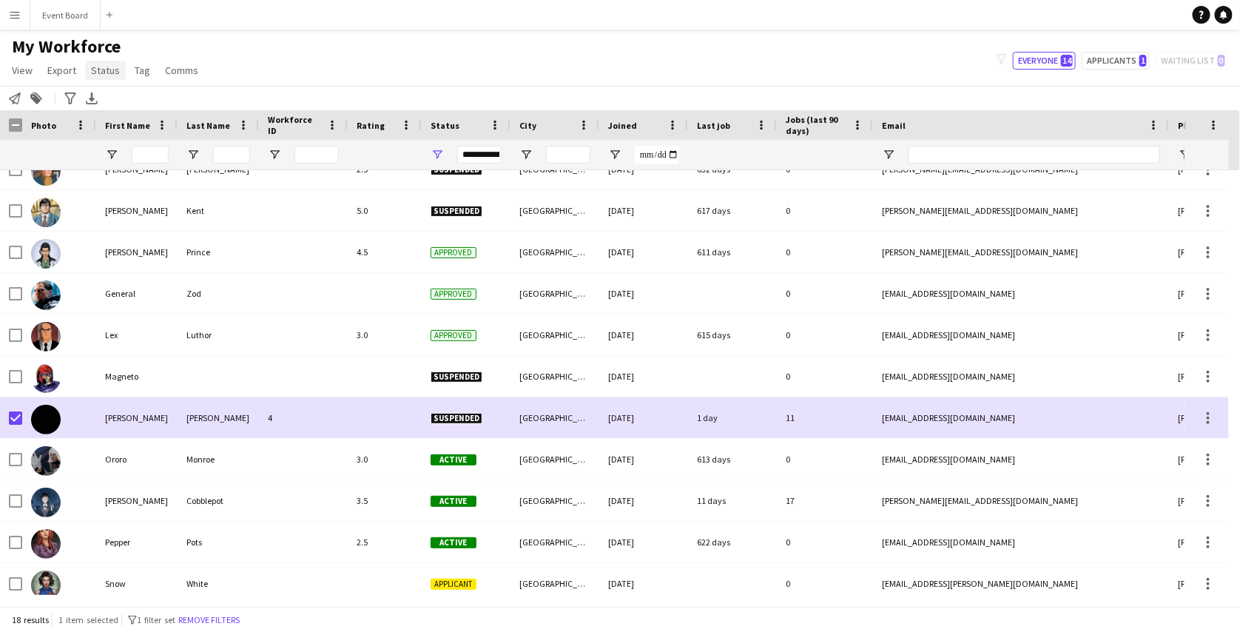
click at [110, 75] on span "Status" at bounding box center [105, 70] width 29 height 13
click at [124, 89] on link "Edit" at bounding box center [137, 102] width 104 height 31
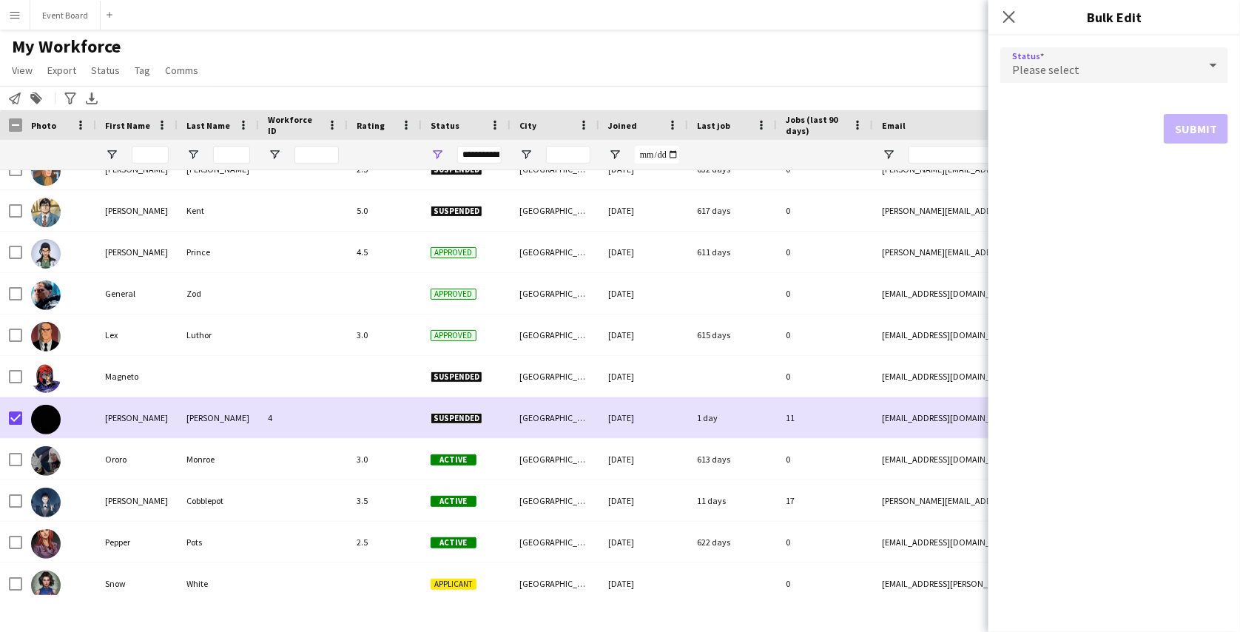
click at [1180, 57] on div "Please select" at bounding box center [1099, 65] width 198 height 36
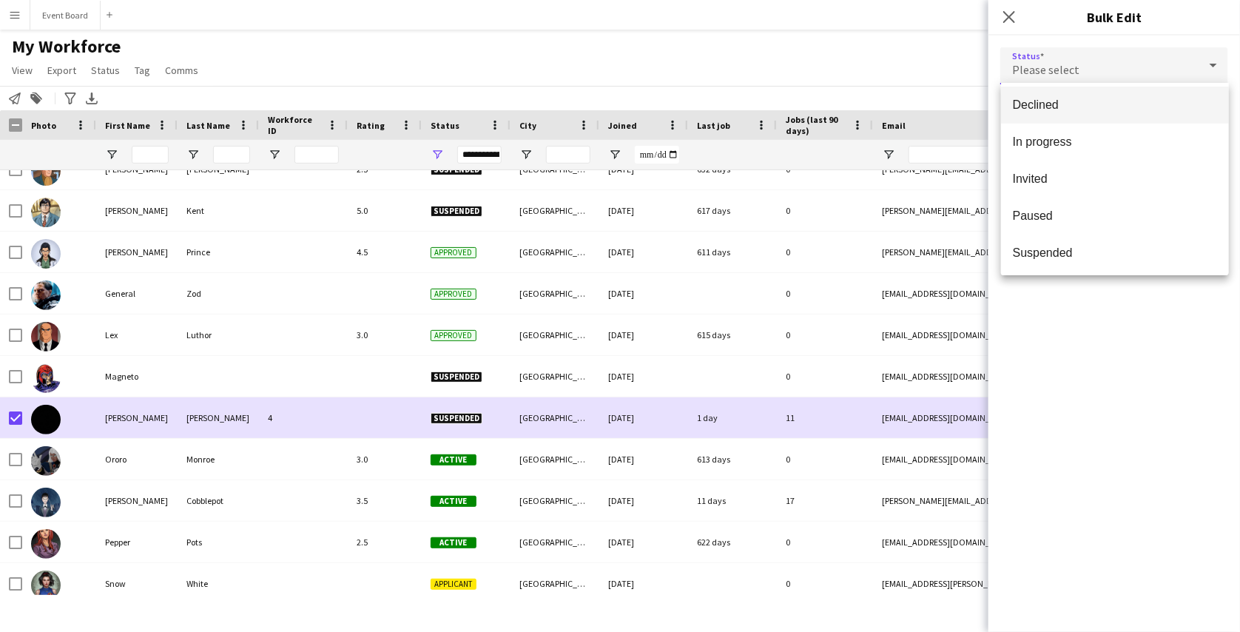
scroll to position [152, 0]
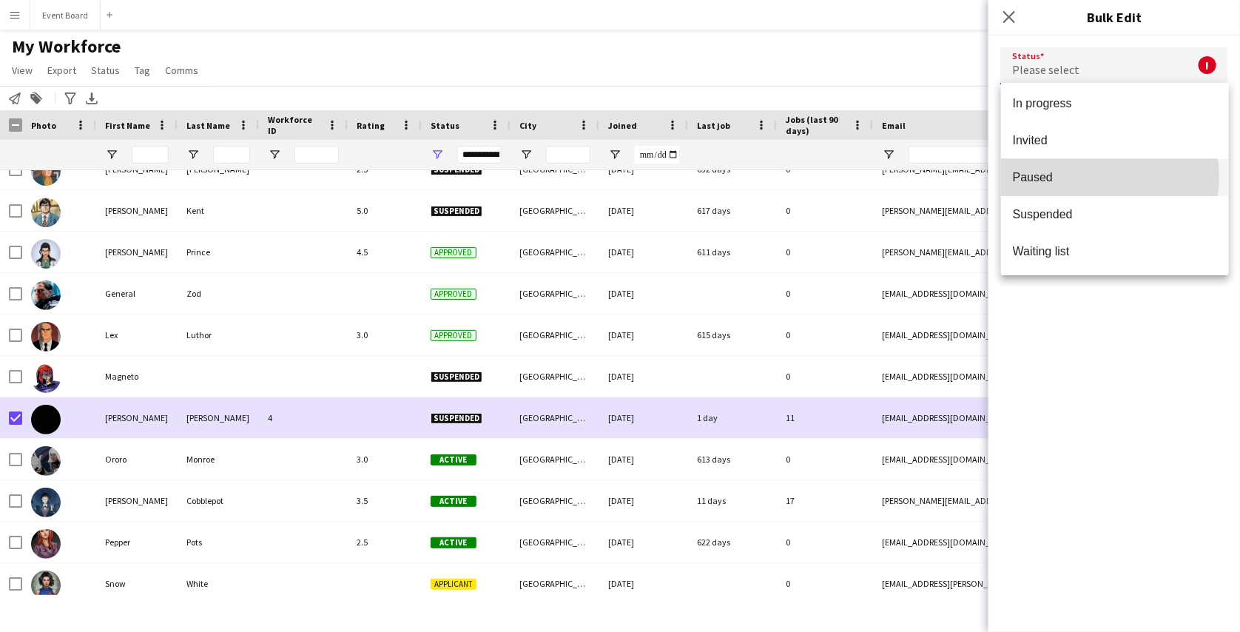
click at [1101, 176] on span "Paused" at bounding box center [1115, 177] width 204 height 14
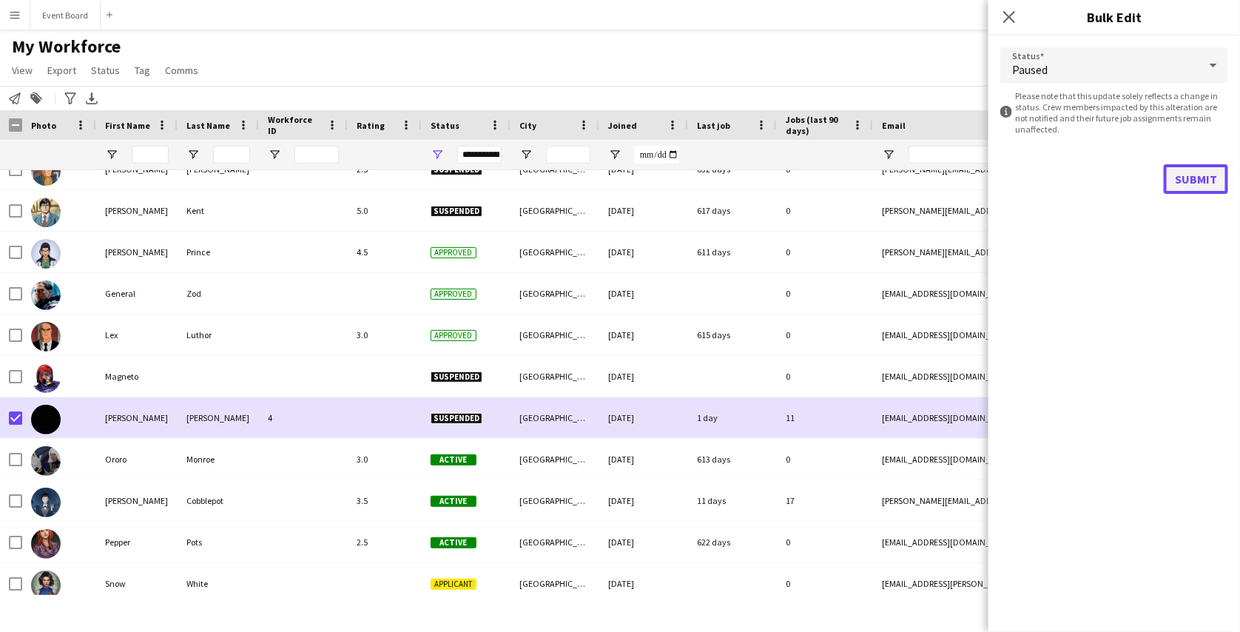
click at [1182, 180] on button "Submit" at bounding box center [1196, 179] width 64 height 30
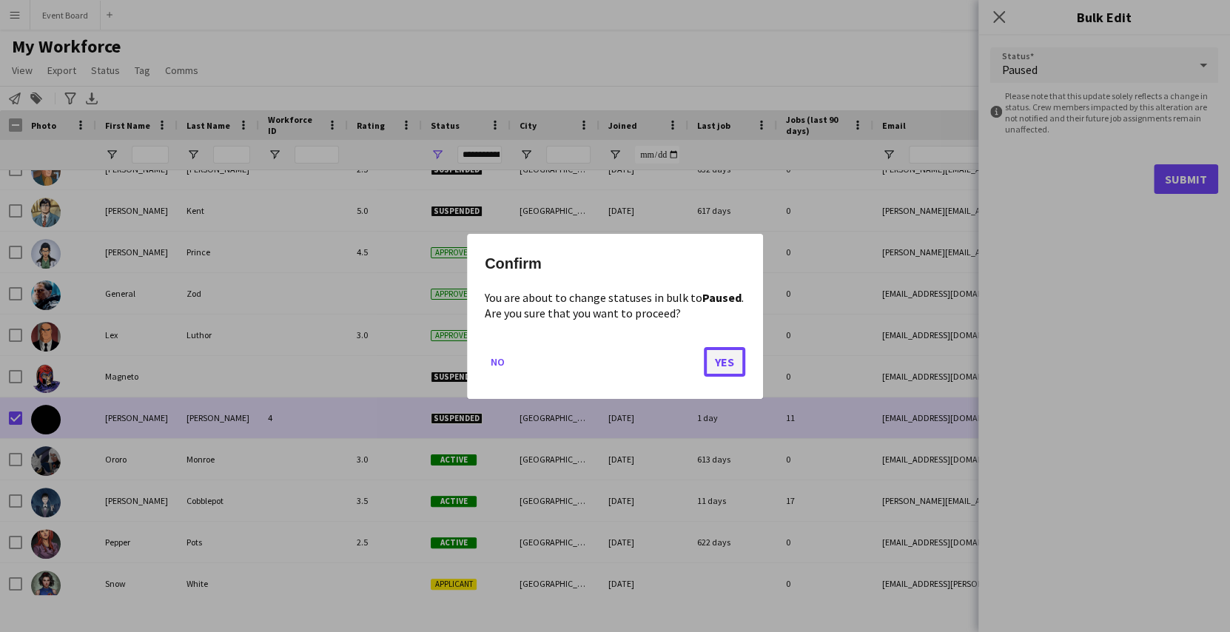
click at [710, 354] on button "Yes" at bounding box center [724, 361] width 41 height 30
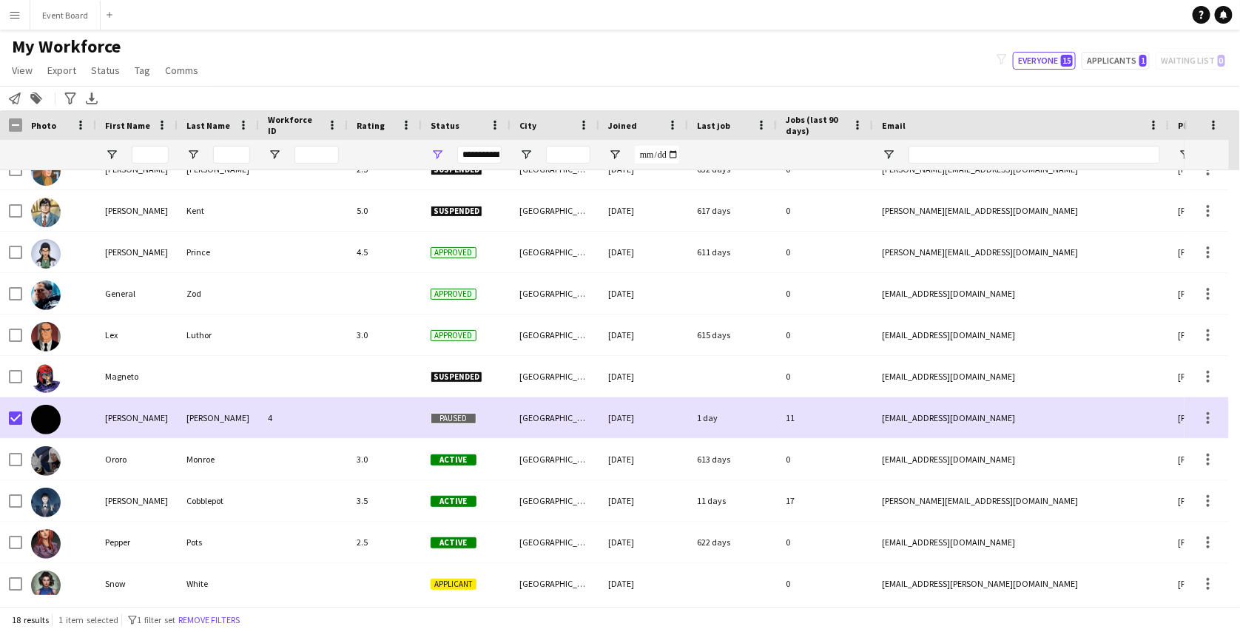
click at [18, 21] on button "Menu" at bounding box center [15, 15] width 30 height 30
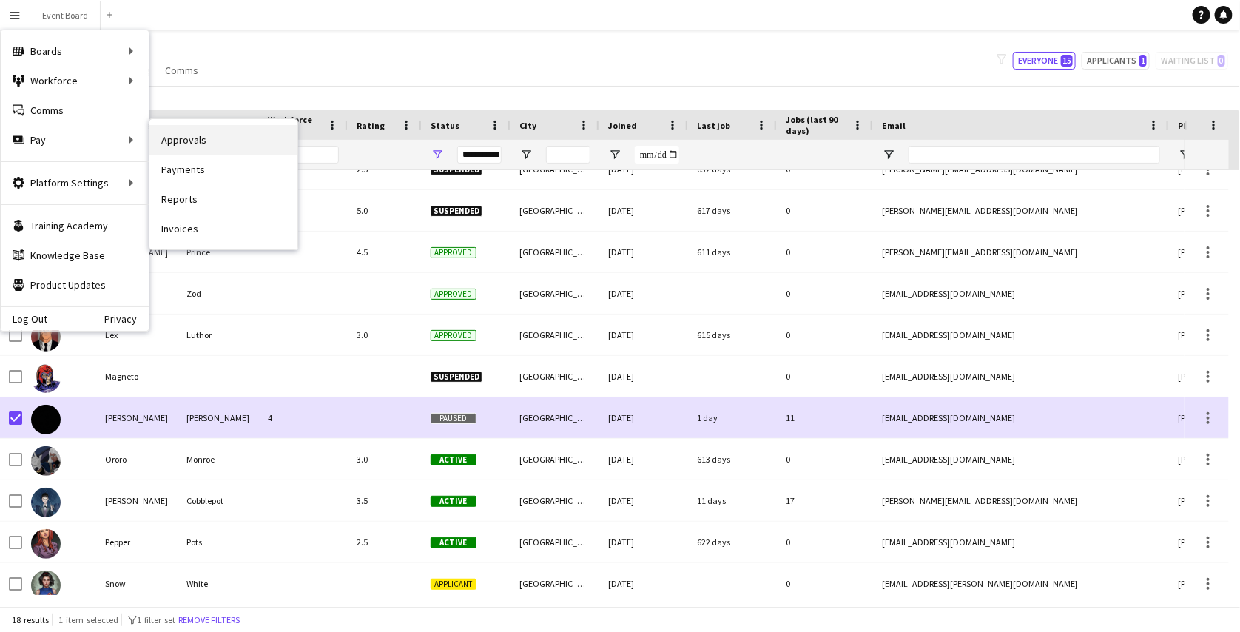
click at [176, 148] on link "Approvals" at bounding box center [223, 140] width 148 height 30
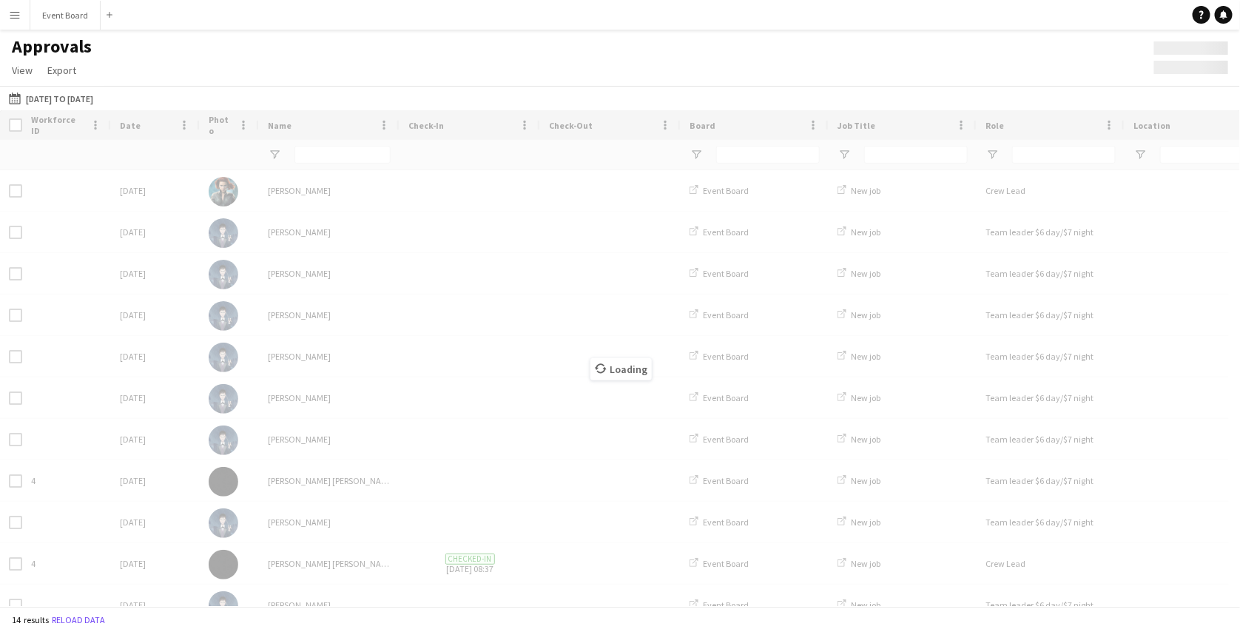
type input "****"
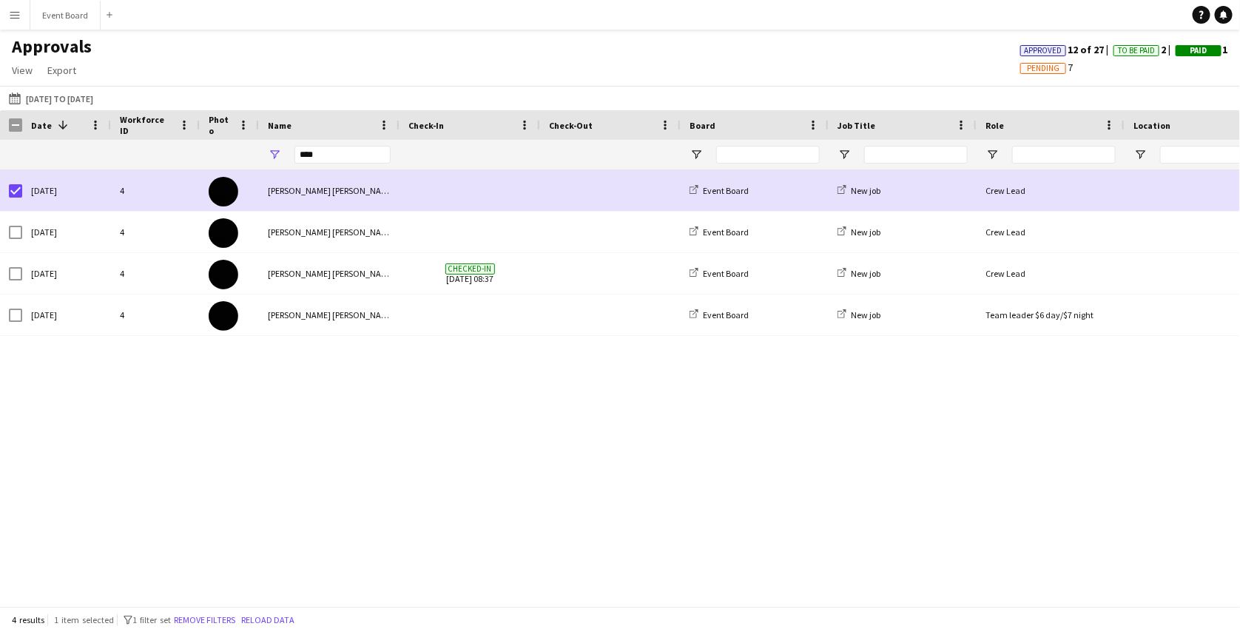
click at [13, 15] on app-icon "Menu" at bounding box center [15, 15] width 12 height 12
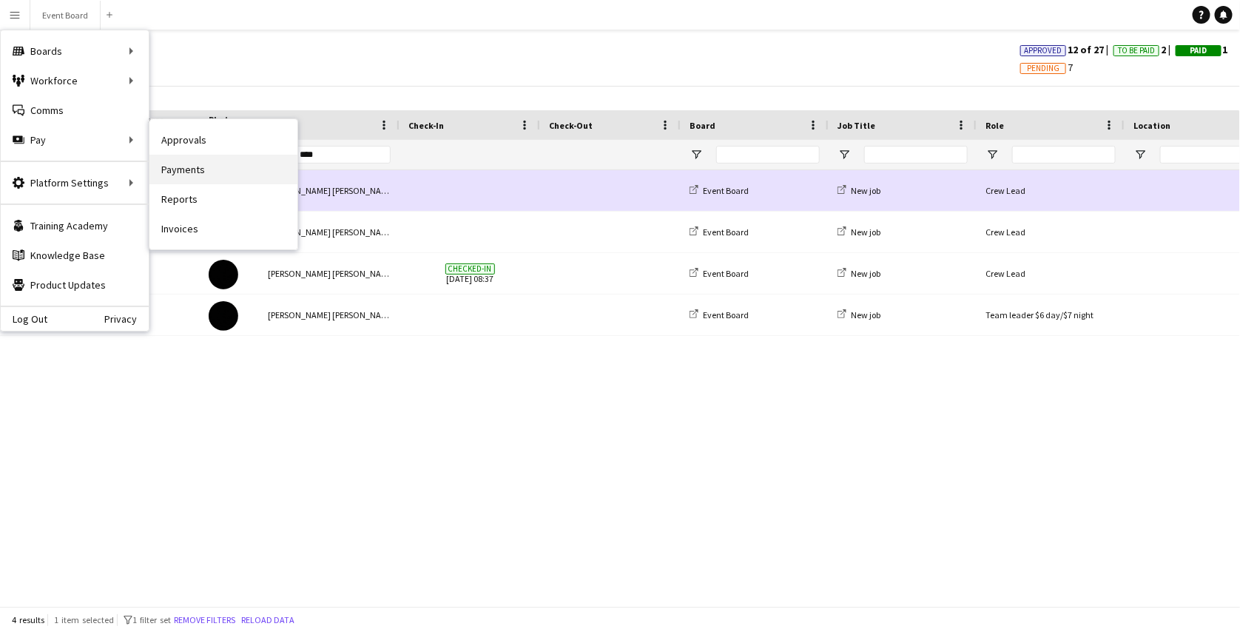
click at [186, 169] on link "Payments" at bounding box center [223, 170] width 148 height 30
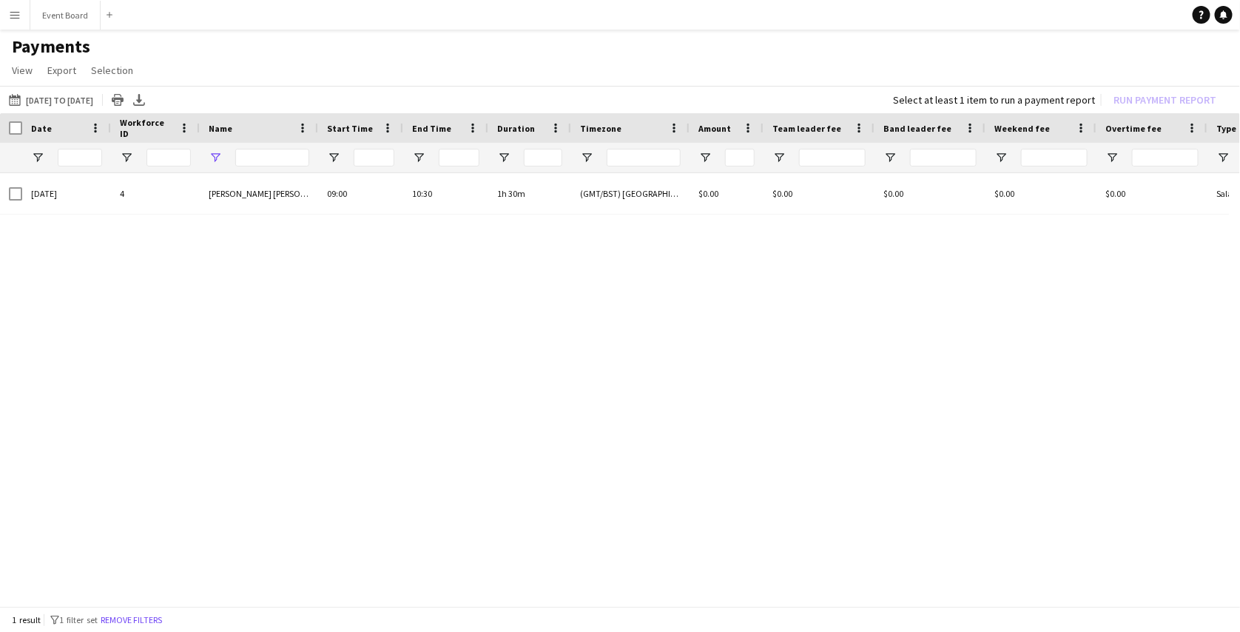
type input "***"
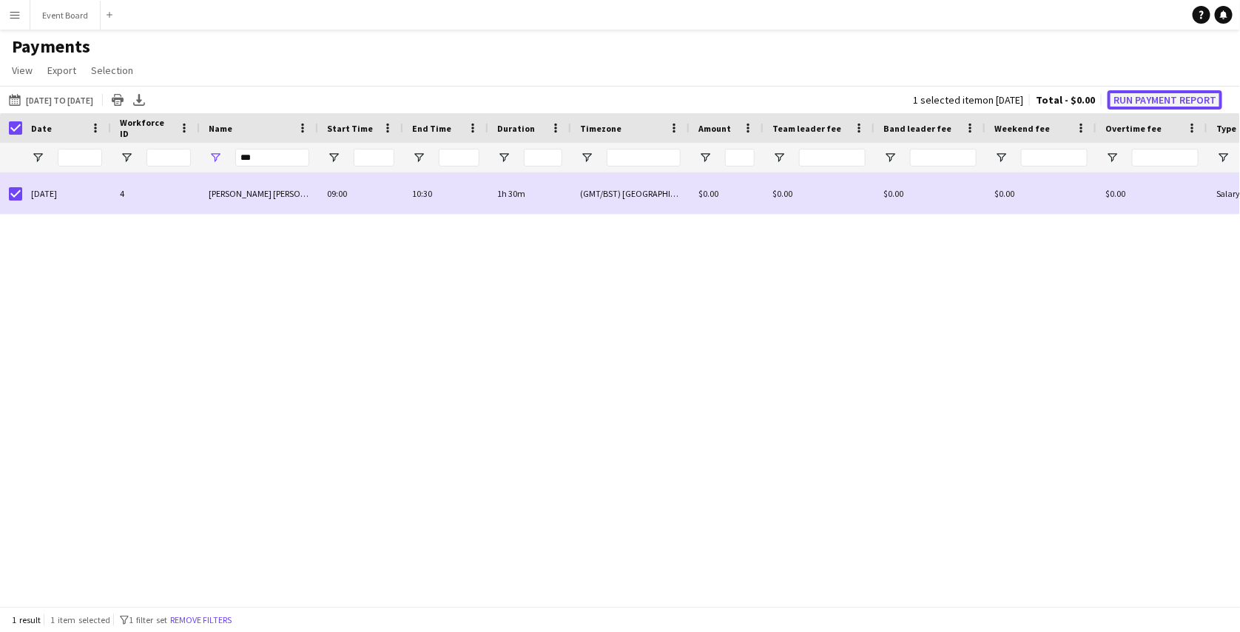
click at [1109, 101] on button "Run Payment Report" at bounding box center [1165, 99] width 115 height 19
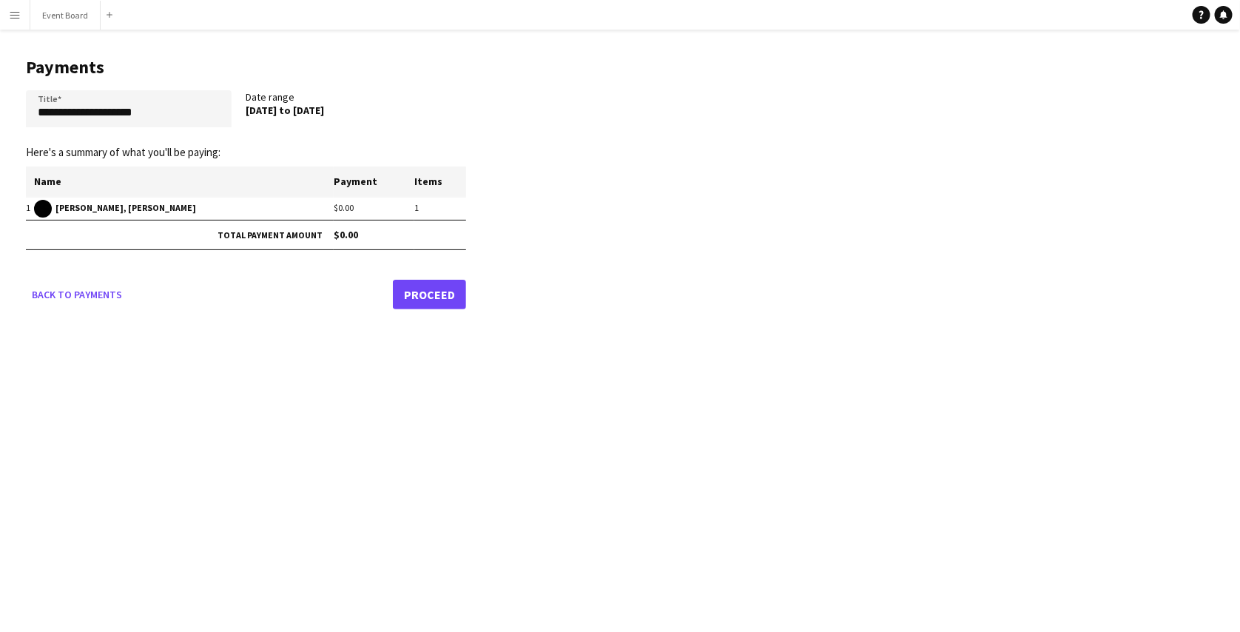
click at [451, 291] on link "Proceed" at bounding box center [429, 295] width 73 height 30
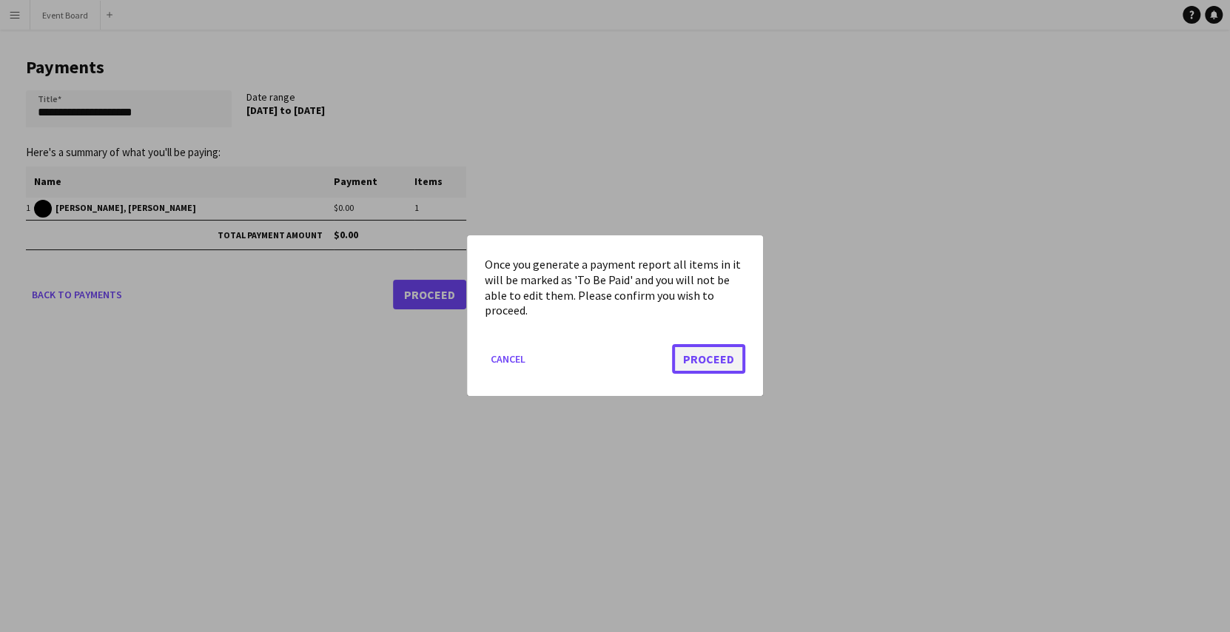
click at [690, 354] on button "Proceed" at bounding box center [708, 360] width 73 height 30
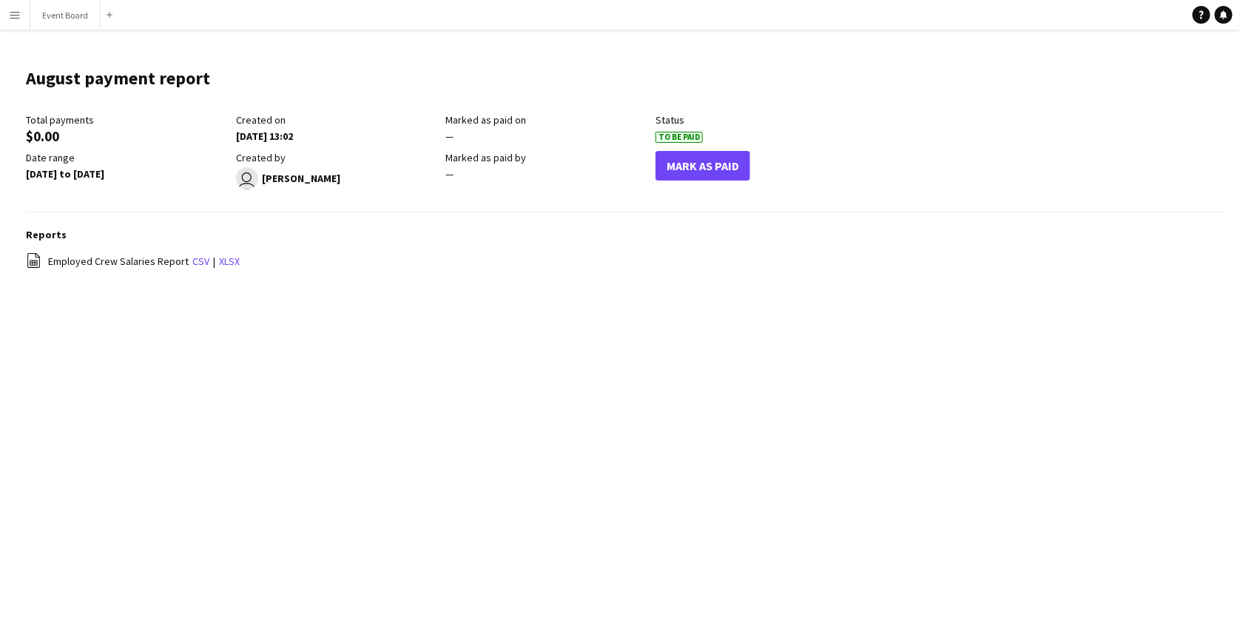
click at [21, 13] on button "Menu" at bounding box center [15, 15] width 30 height 30
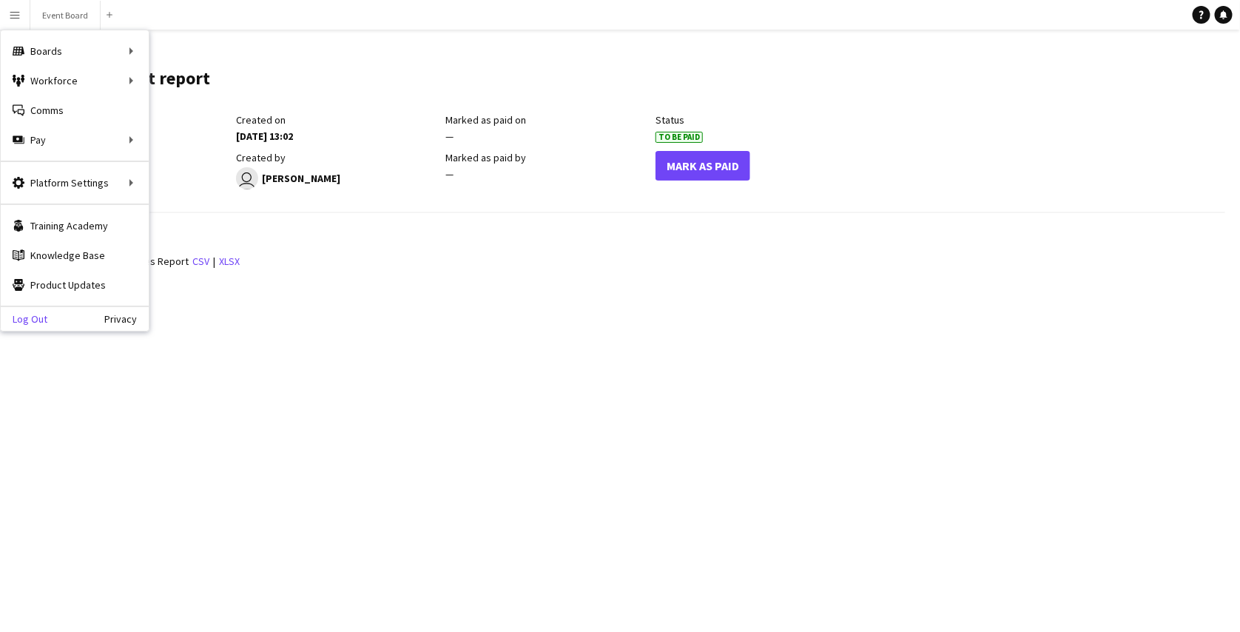
click at [36, 313] on link "Log Out" at bounding box center [24, 319] width 47 height 12
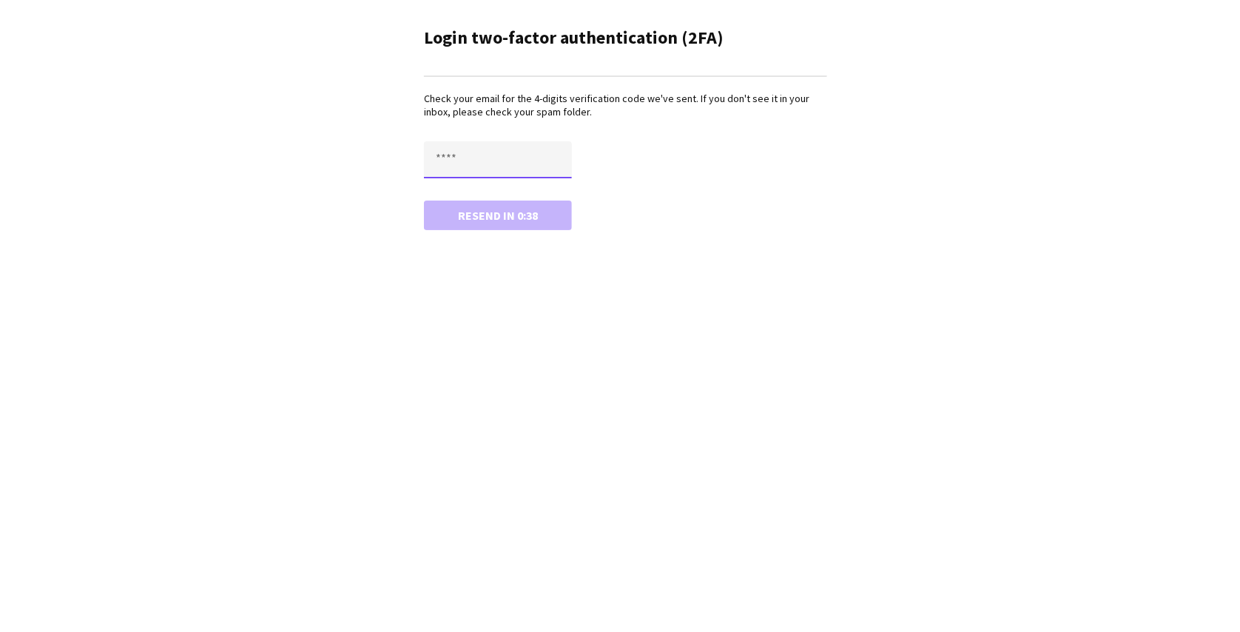
click at [502, 153] on input "text" at bounding box center [498, 159] width 148 height 37
paste input "****"
type input "****"
click at [492, 214] on button "Confirm" at bounding box center [498, 216] width 148 height 30
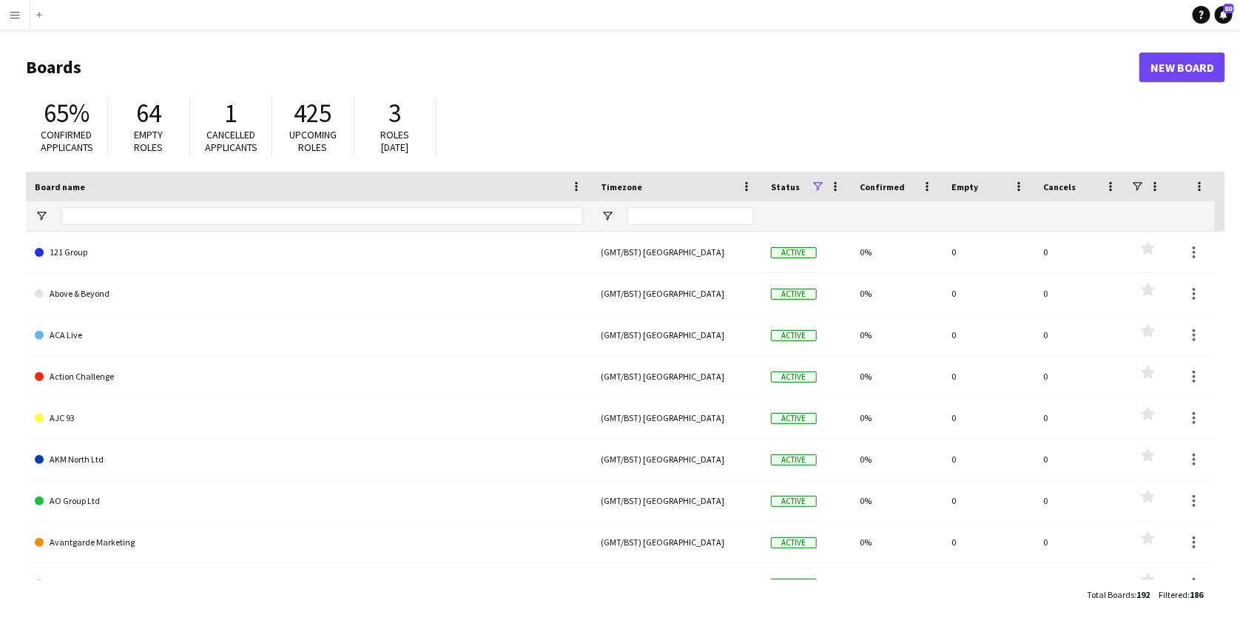
click at [9, 13] on app-icon "Menu" at bounding box center [15, 15] width 12 height 12
